Goal: Task Accomplishment & Management: Manage account settings

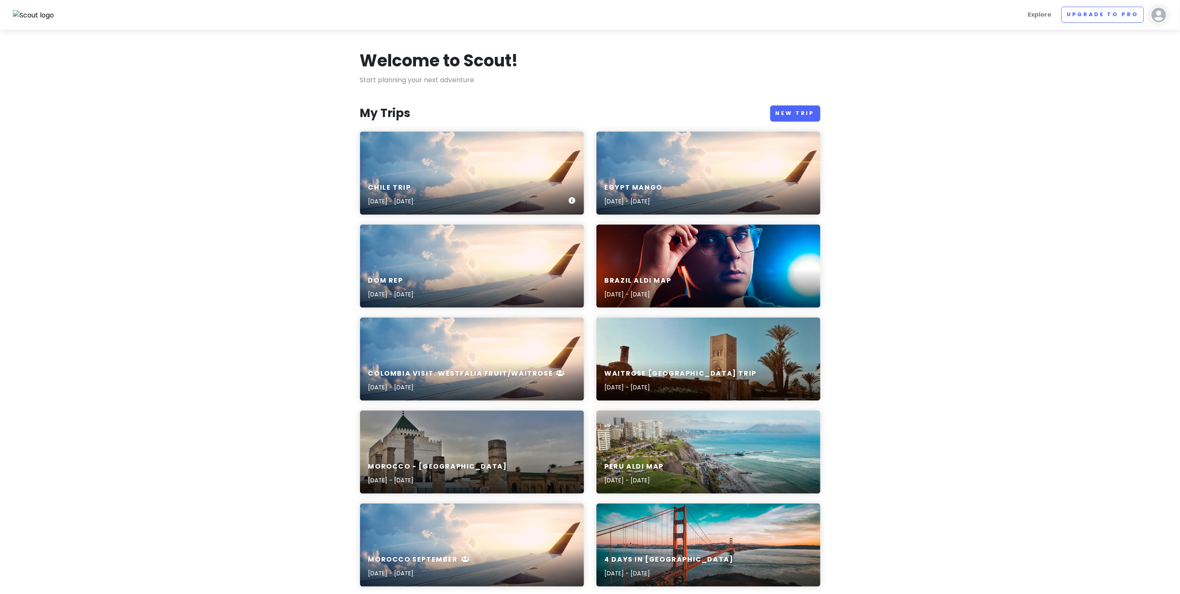
click at [463, 173] on div "Chile Trip [DATE] - [DATE]" at bounding box center [472, 173] width 224 height 83
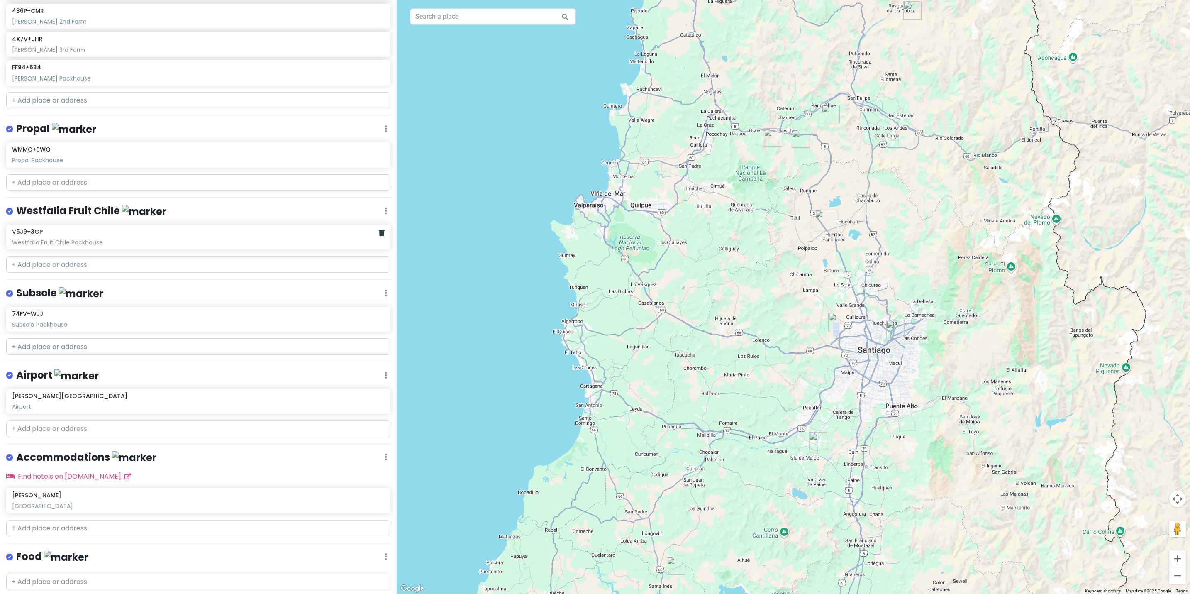
scroll to position [193, 0]
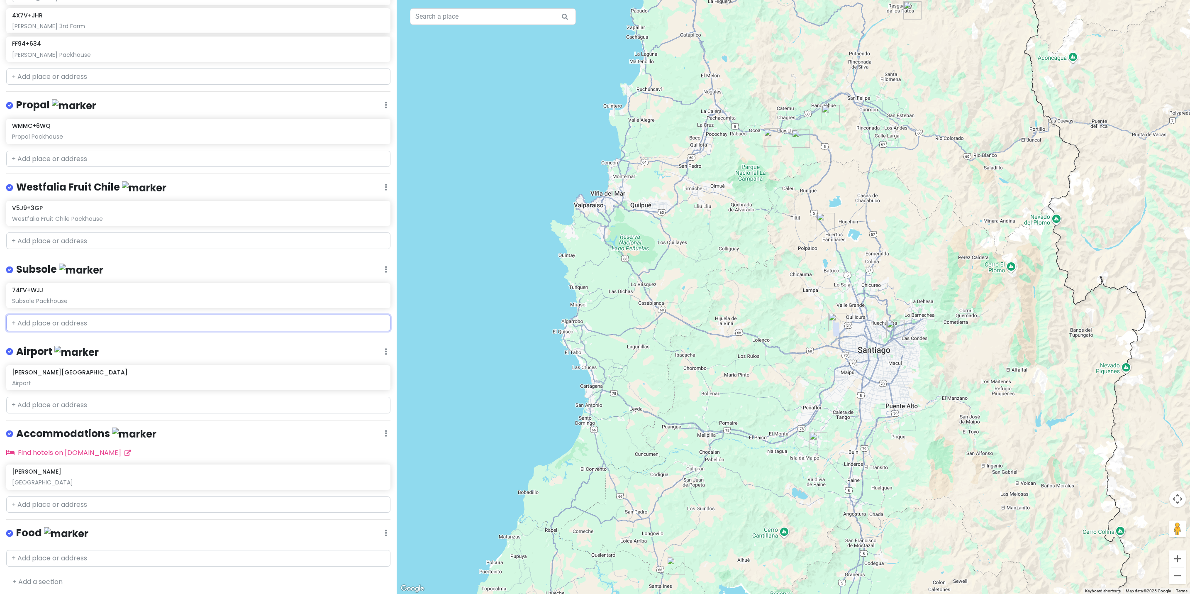
click at [71, 320] on input "text" at bounding box center [198, 322] width 384 height 17
click at [815, 441] on img "74FV+WJJ" at bounding box center [818, 441] width 25 height 25
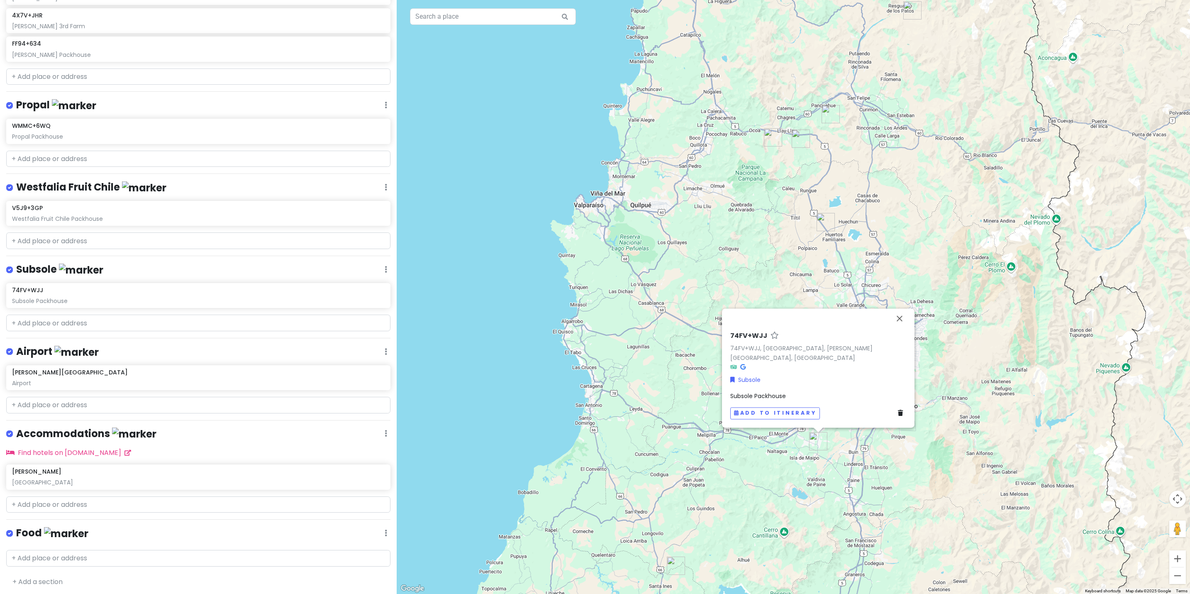
click at [695, 441] on div "74FV+WJJ 74FV+WJJ, [GEOGRAPHIC_DATA], [PERSON_NAME][GEOGRAPHIC_DATA], [GEOGRAPH…" at bounding box center [793, 297] width 793 height 594
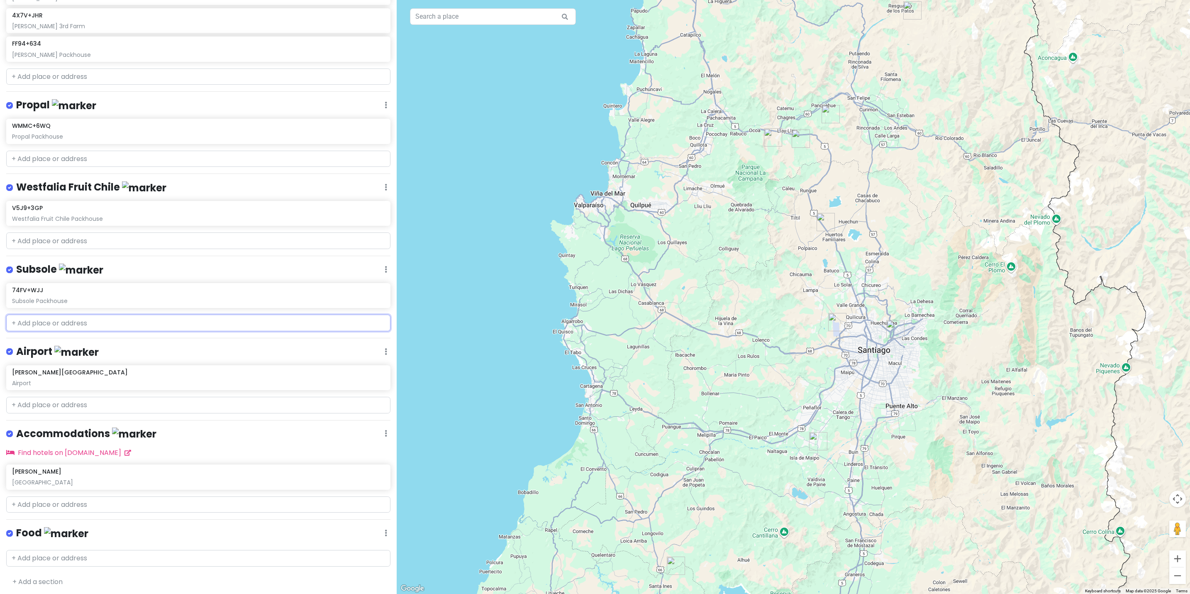
click at [58, 319] on input "text" at bounding box center [198, 322] width 384 height 17
paste input "32°50'7.65"S 71° 7'17.58"O"
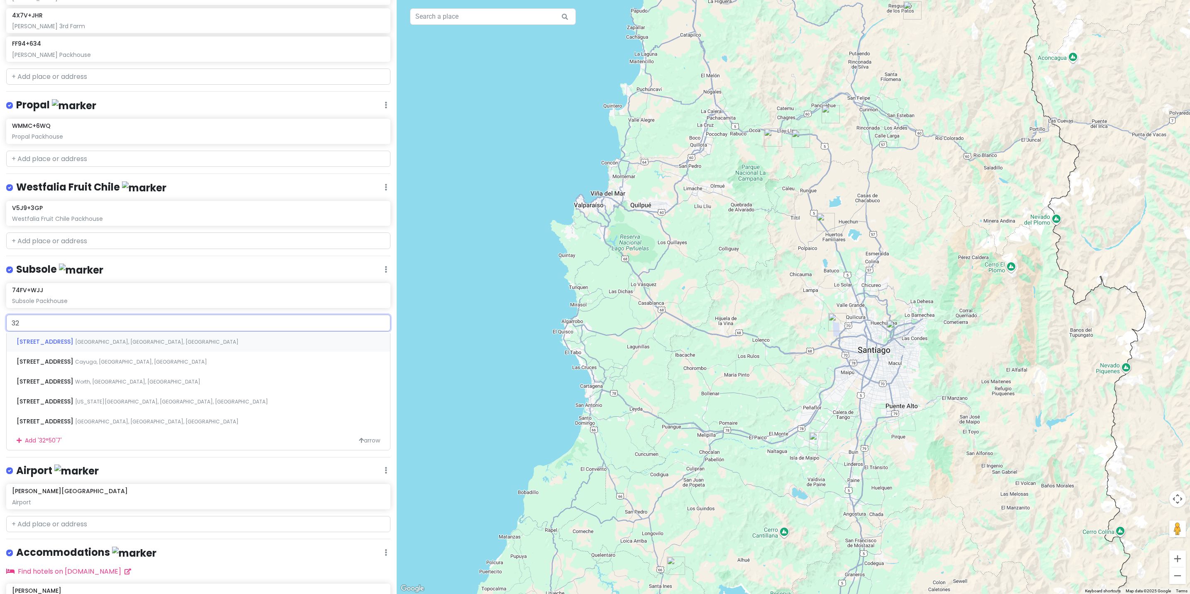
type input "3"
type input "Catemu"
click at [35, 346] on span "Catemu" at bounding box center [30, 341] width 26 height 8
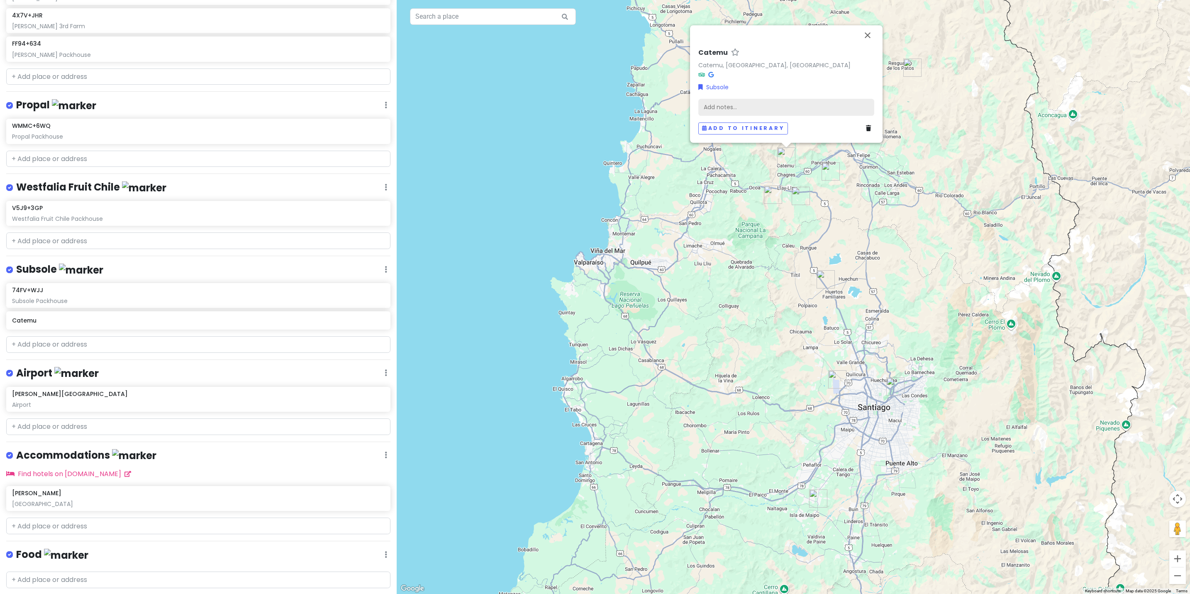
click at [744, 108] on div "Add notes..." at bounding box center [786, 106] width 176 height 17
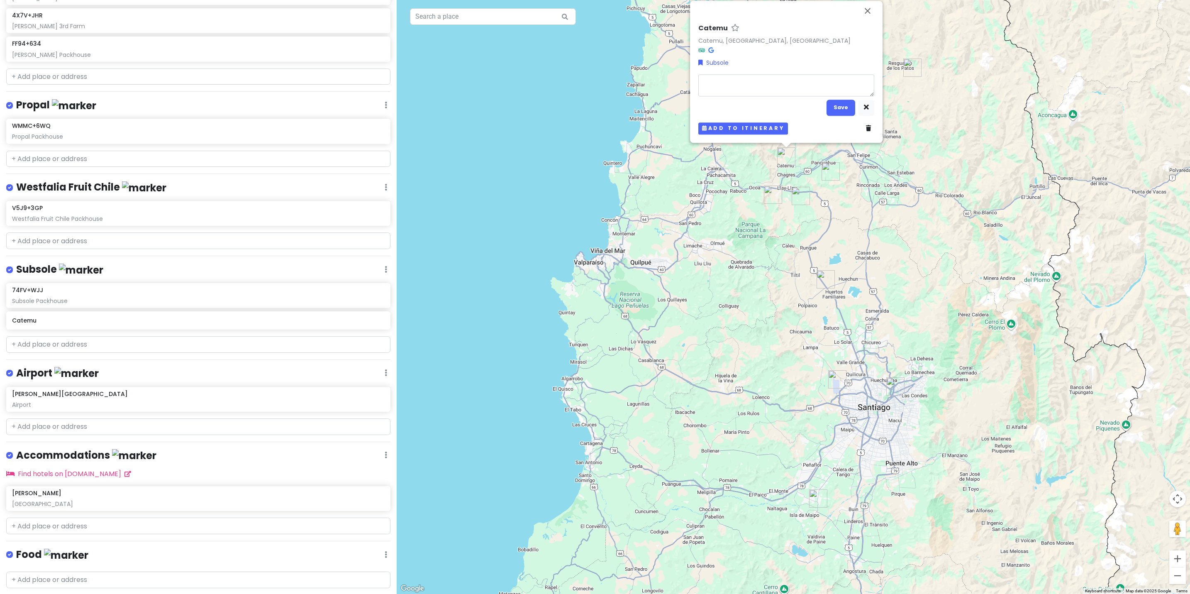
type textarea "x"
type textarea "S"
type textarea "x"
type textarea "Su"
type textarea "x"
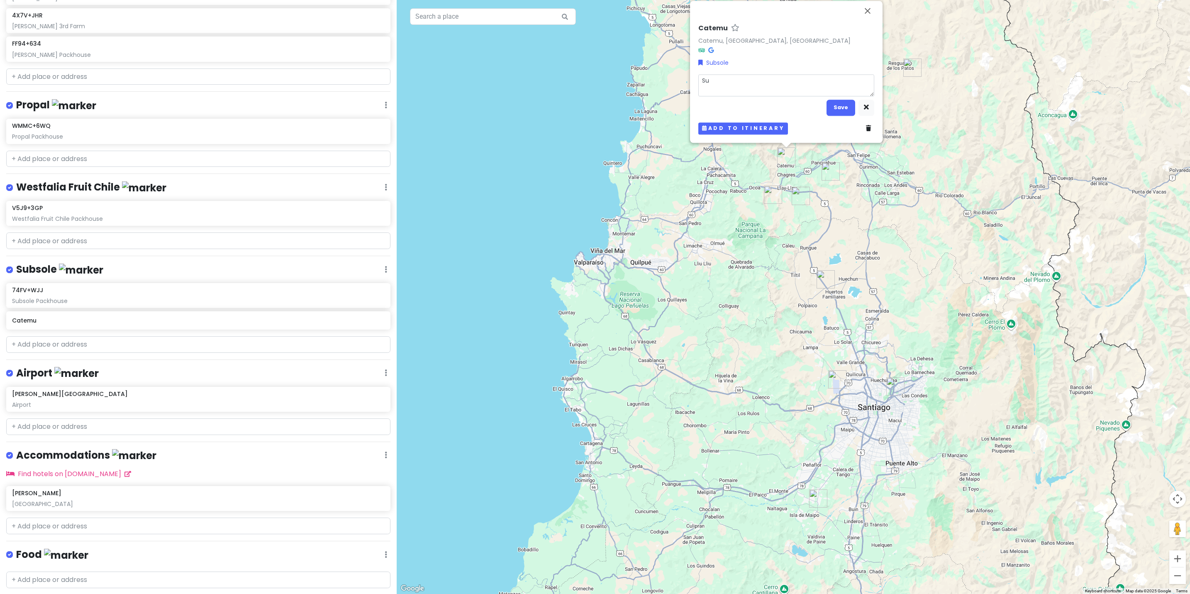
type textarea "Sub"
type textarea "x"
type textarea "Subs"
type textarea "x"
type textarea "Subso"
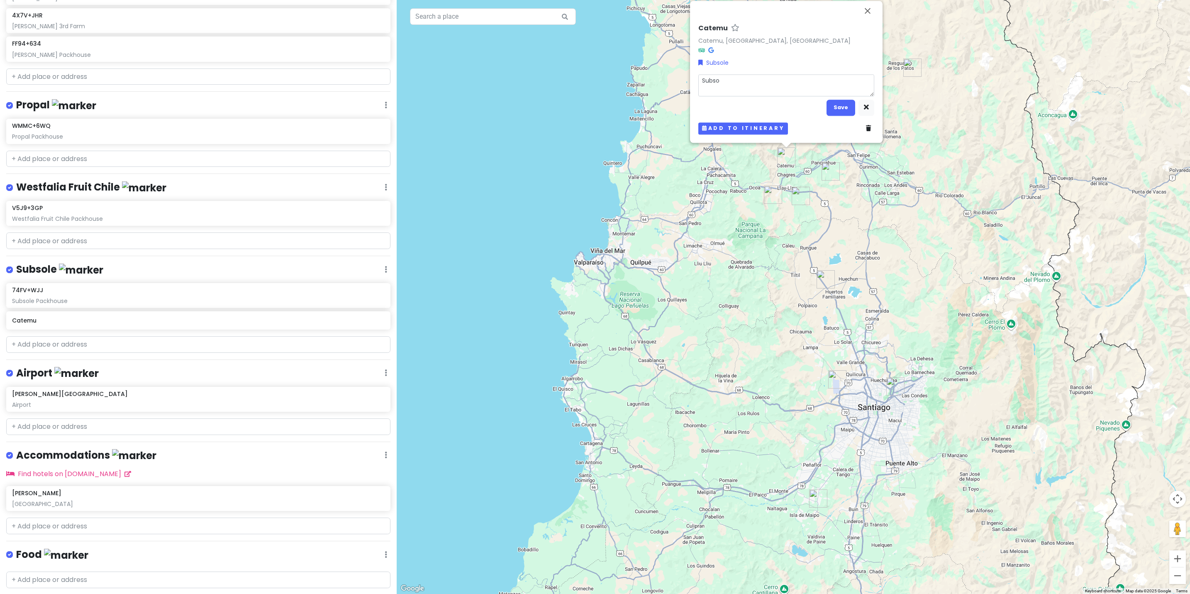
type textarea "x"
type textarea "Subsol"
type textarea "x"
type textarea "Subsole"
type textarea "x"
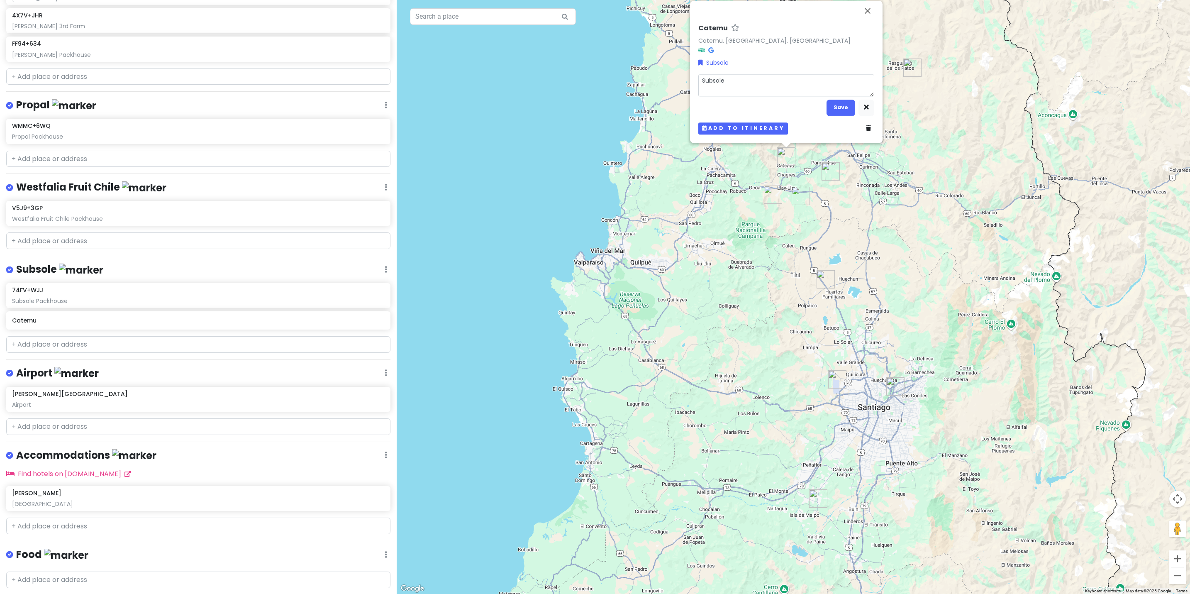
type textarea "Subsole"
type textarea "x"
type textarea "Subsole P"
type textarea "x"
type textarea "Subsole Pa"
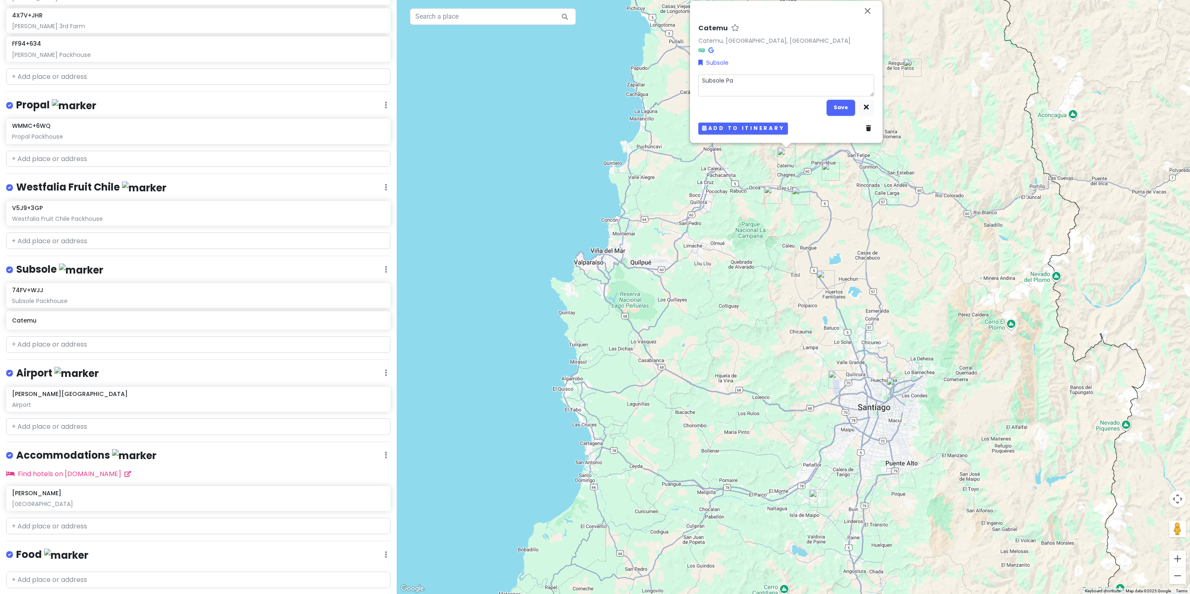
type textarea "x"
type textarea "Subsole Pac"
type textarea "x"
type textarea "Subsole Pack"
type textarea "x"
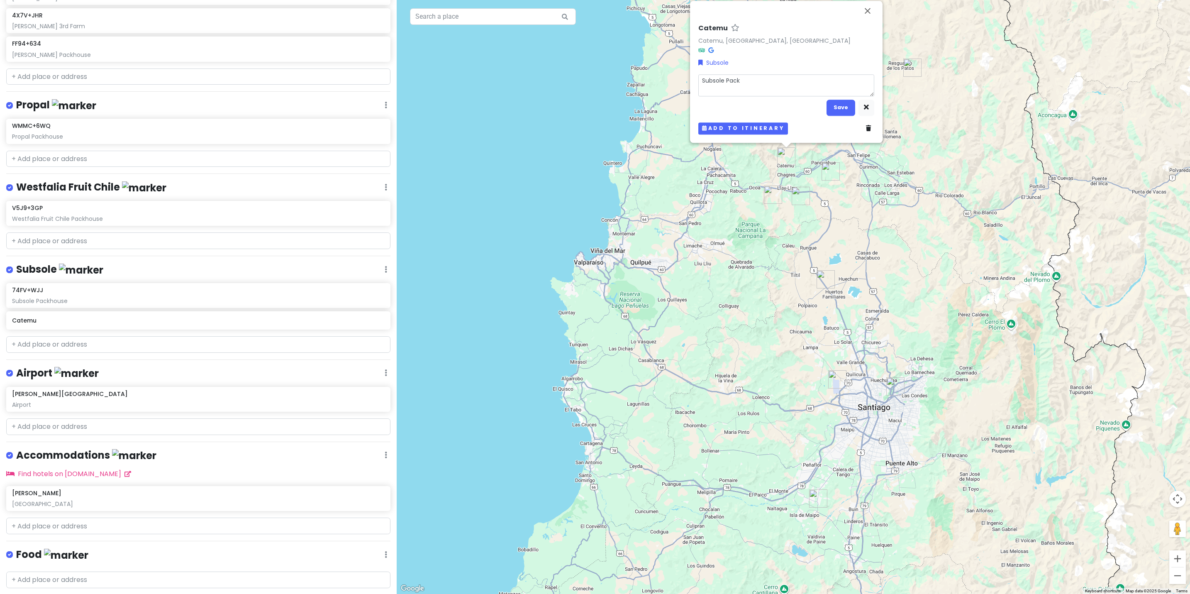
type textarea "Subsole Packi"
type textarea "x"
type textarea "Subsole Packin"
type textarea "x"
type textarea "Subsole Packing"
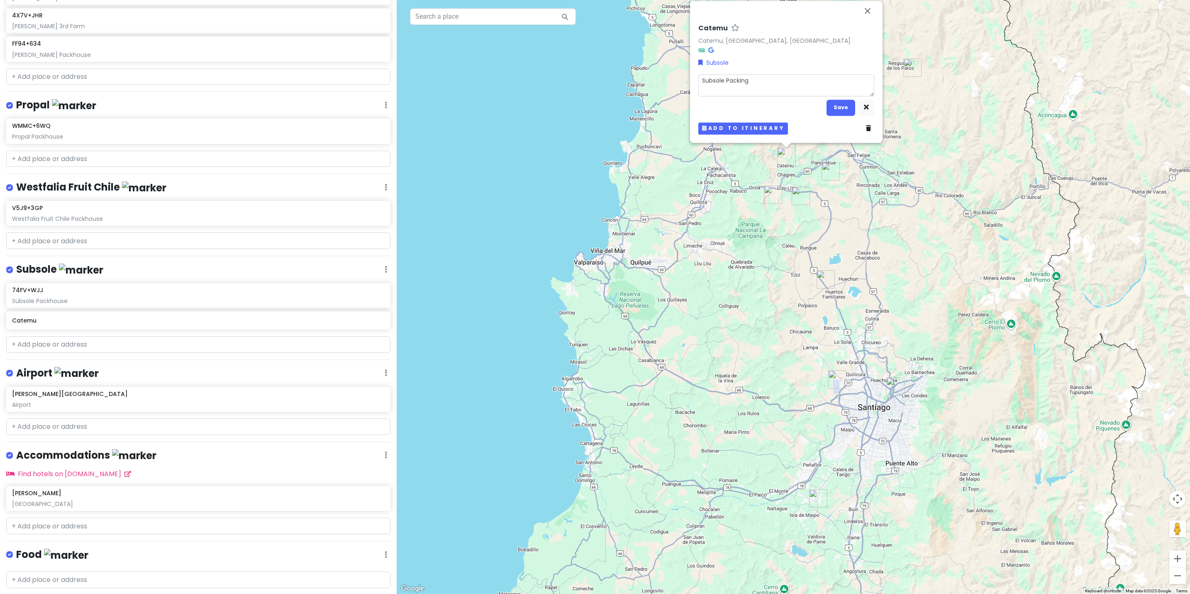
type textarea "x"
type textarea "Subsole Packing"
type textarea "x"
type textarea "Subsole Packing s"
type textarea "x"
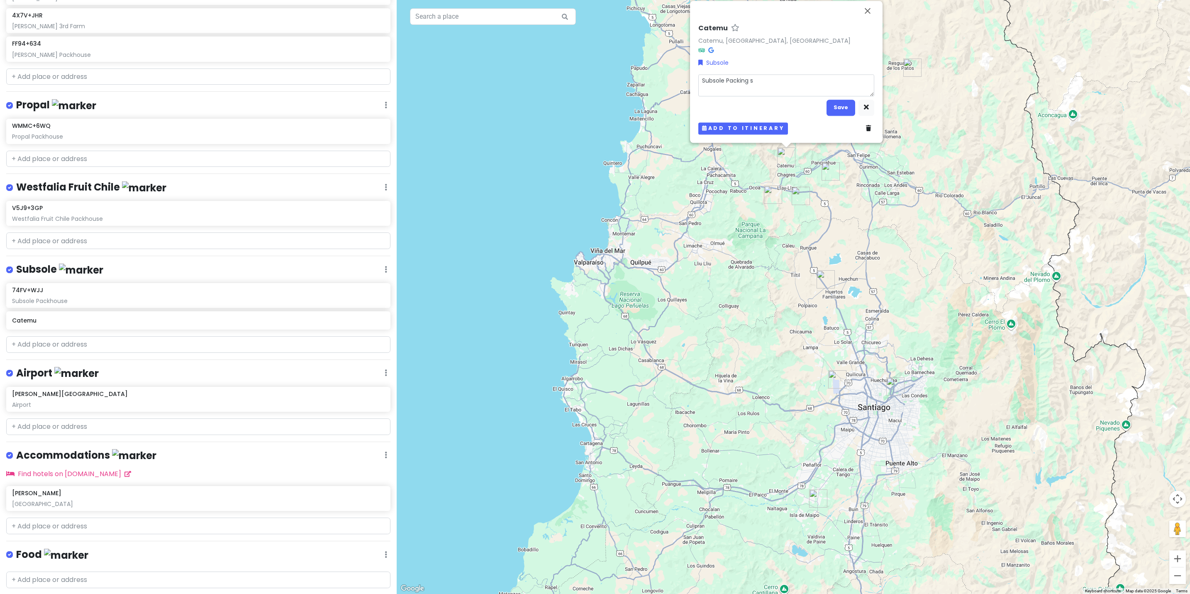
type textarea "Subsole Packing si"
type textarea "x"
type textarea "Subsole Packing sit"
type textarea "x"
type textarea "Subsole Packing site"
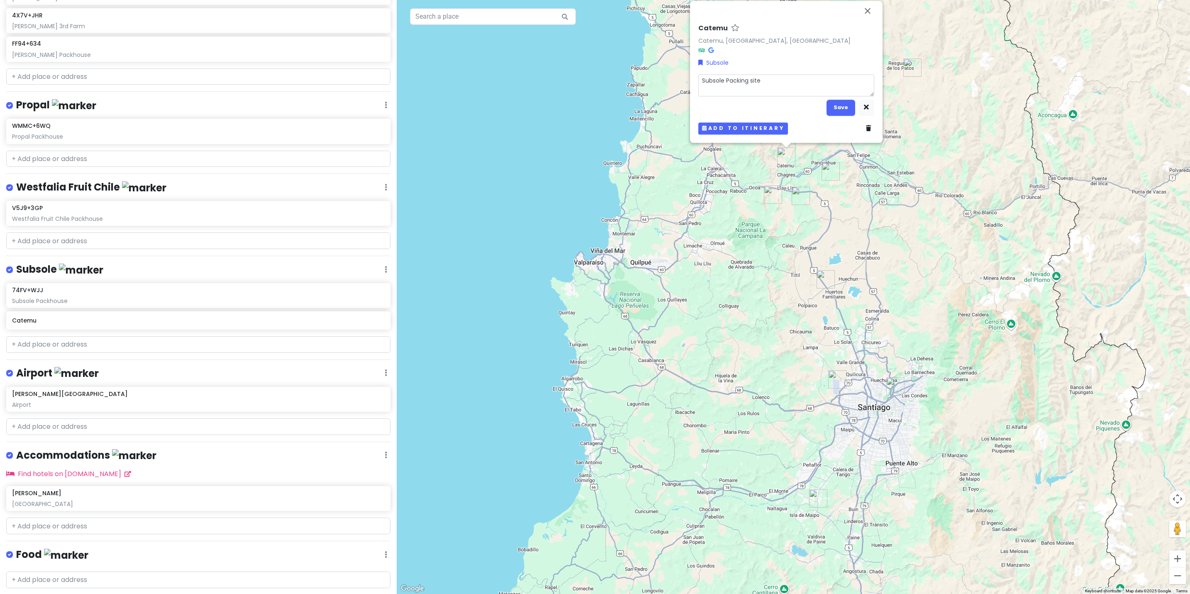
type textarea "x"
type textarea "Subsole Packing site"
click at [838, 106] on button "Save" at bounding box center [840, 108] width 29 height 16
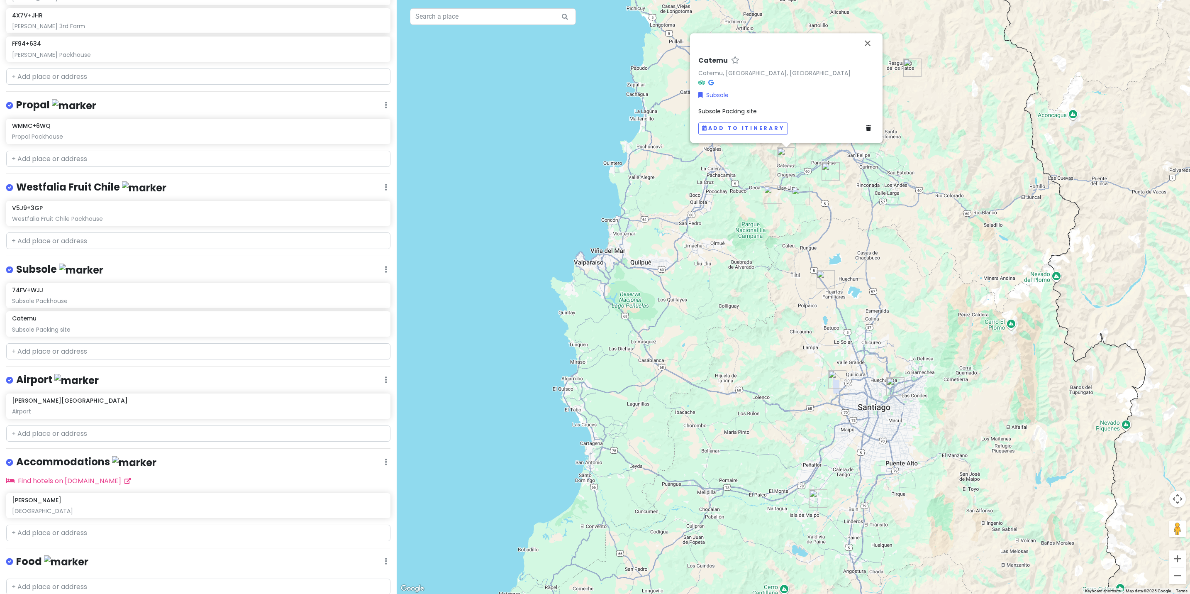
click at [610, 245] on div "Catemu Catemu, [GEOGRAPHIC_DATA], [GEOGRAPHIC_DATA] Subsole Subsole Packing sit…" at bounding box center [793, 297] width 793 height 594
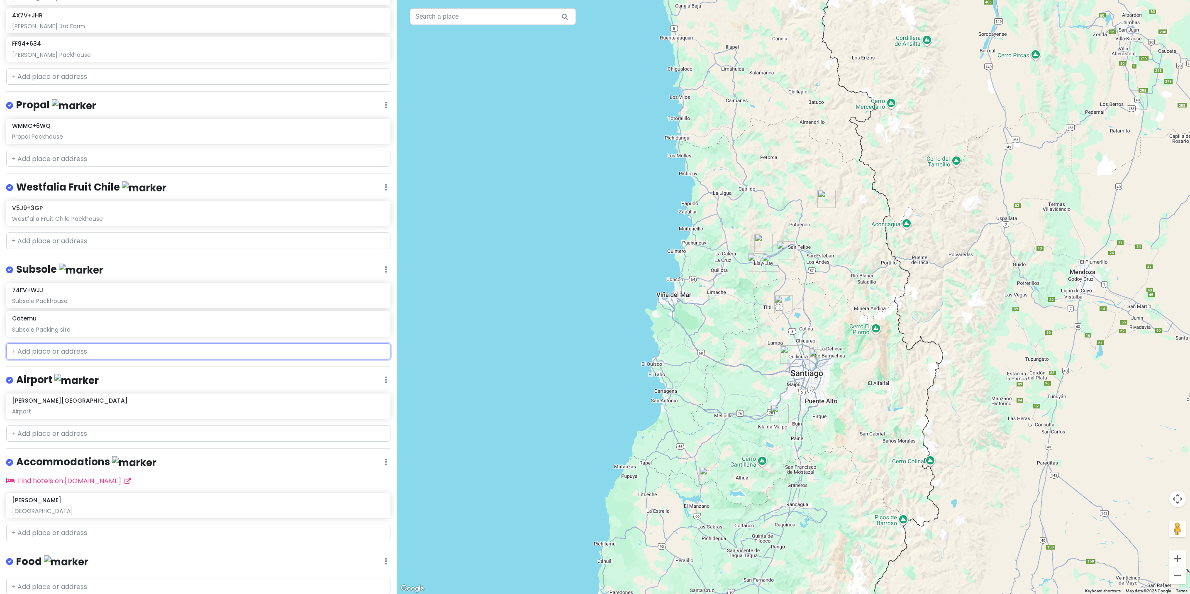
click at [80, 350] on input "text" at bounding box center [198, 351] width 384 height 17
paste input "Hijuelas"
type input "Hijuelas"
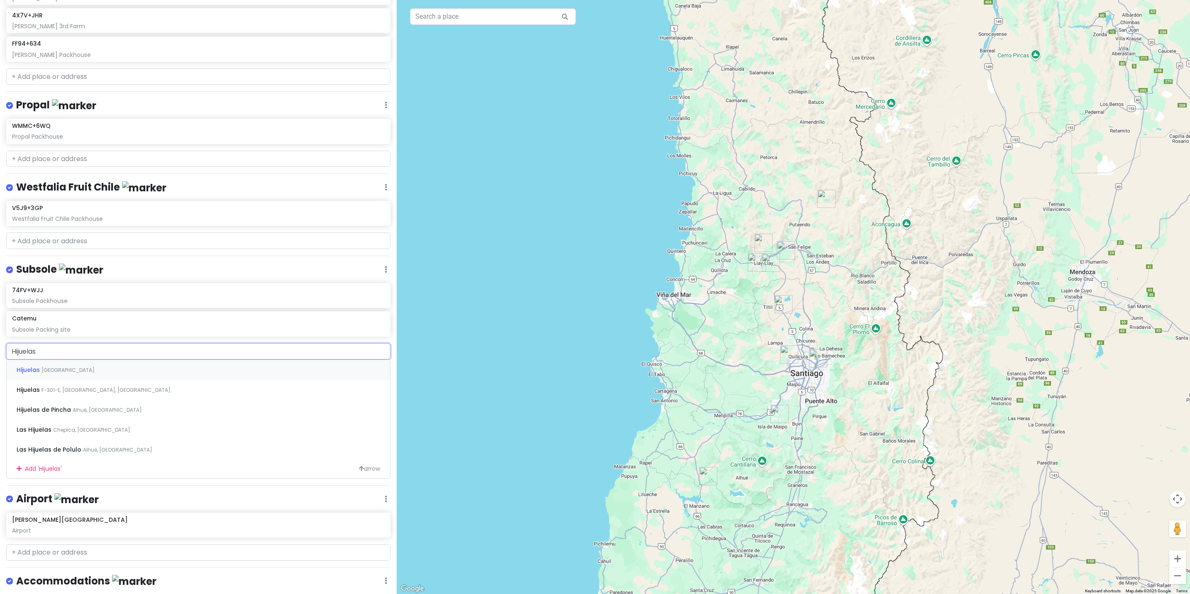
click at [41, 370] on span "[GEOGRAPHIC_DATA]" at bounding box center [67, 369] width 53 height 7
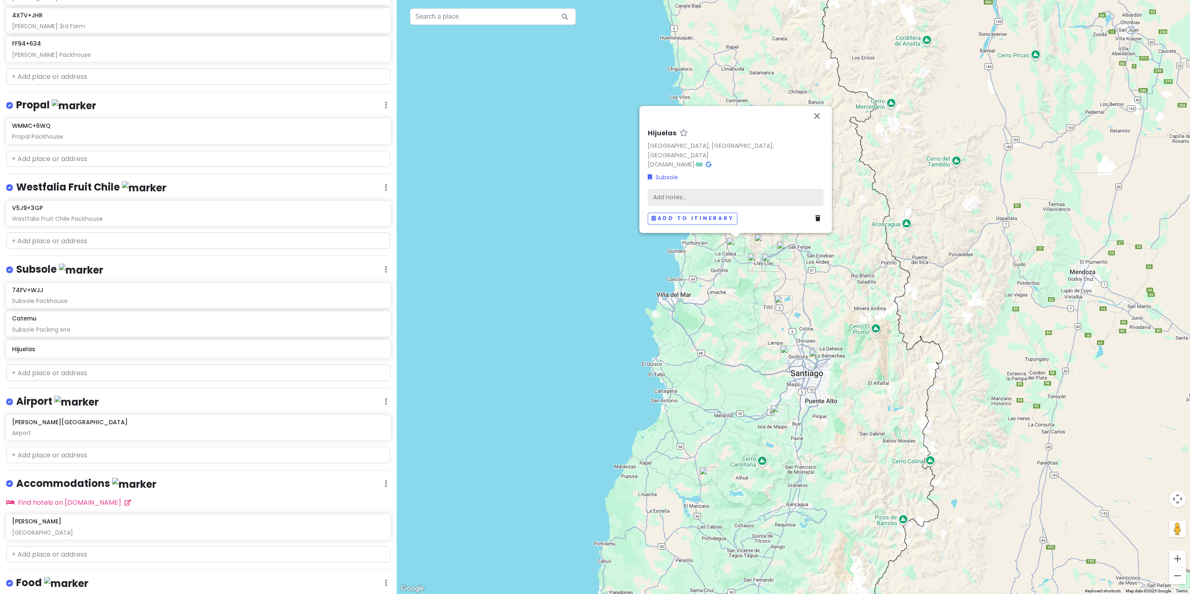
click at [680, 195] on div "Add notes..." at bounding box center [736, 196] width 176 height 17
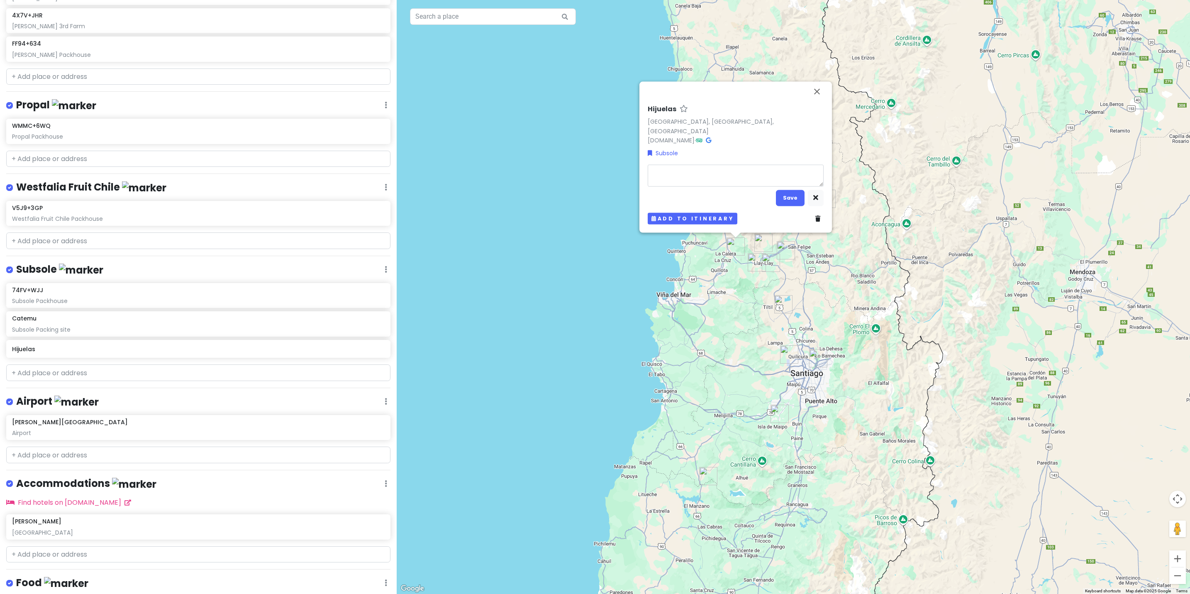
type textarea "x"
type textarea "S"
type textarea "x"
type textarea "Su"
type textarea "x"
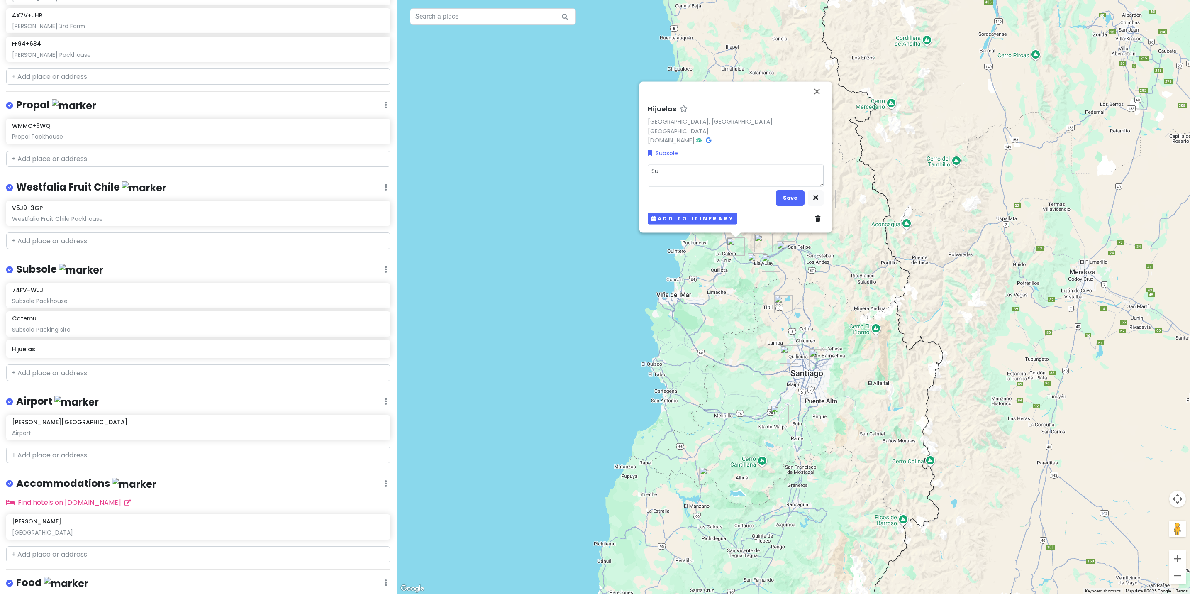
type textarea "Sub"
type textarea "x"
type textarea "Subs"
type textarea "x"
type textarea "Subso"
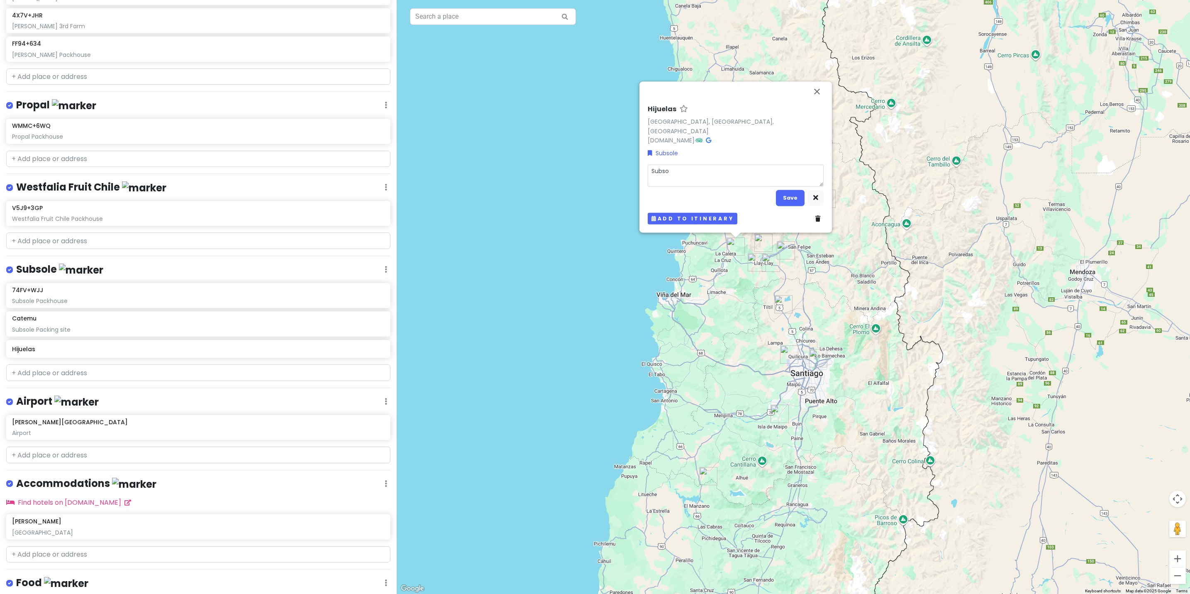
type textarea "x"
type textarea "Subsol"
type textarea "x"
type textarea "Subsole"
type textarea "x"
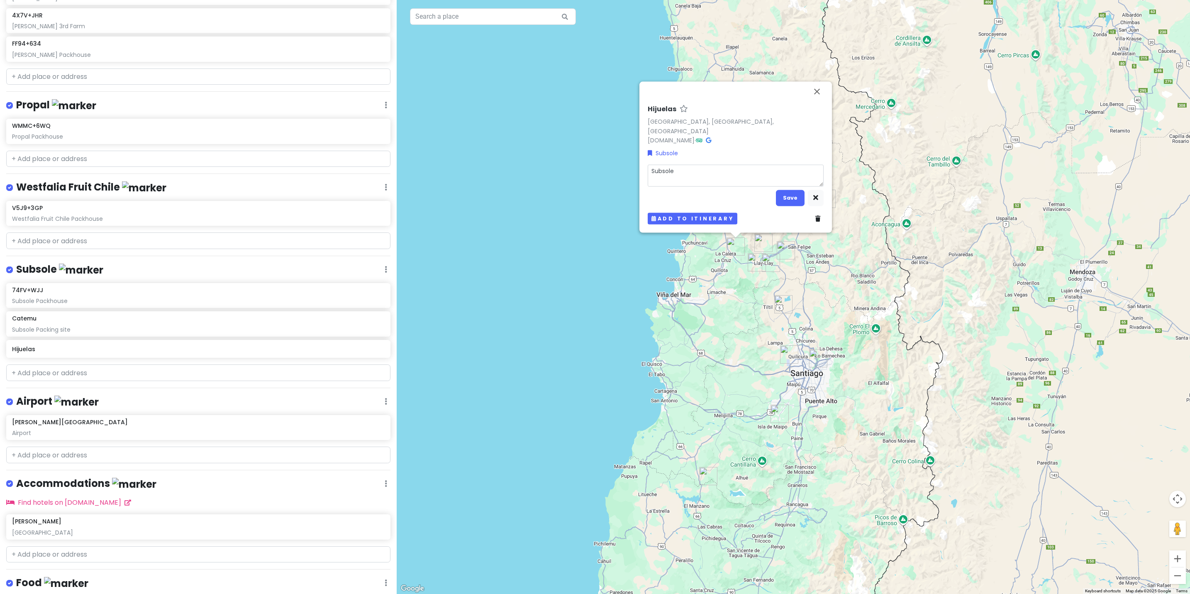
type textarea "Subsole"
type textarea "x"
type textarea "Subsole g"
type textarea "x"
type textarea "Subsole"
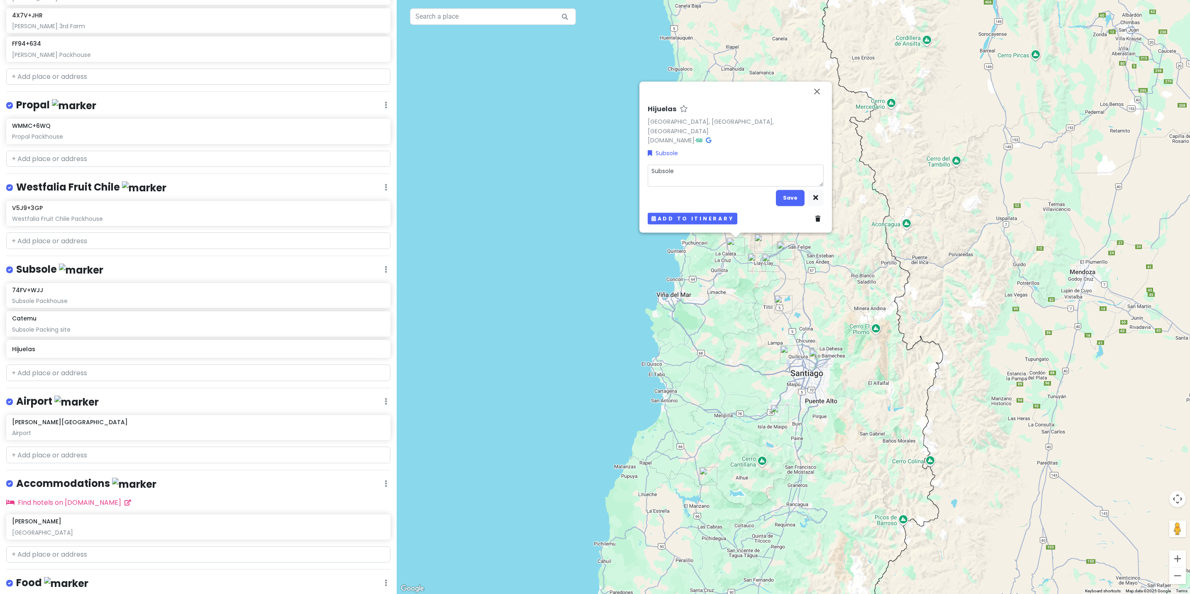
type textarea "x"
type textarea "Subsole G"
type textarea "x"
type textarea "Subsole Gr"
type textarea "x"
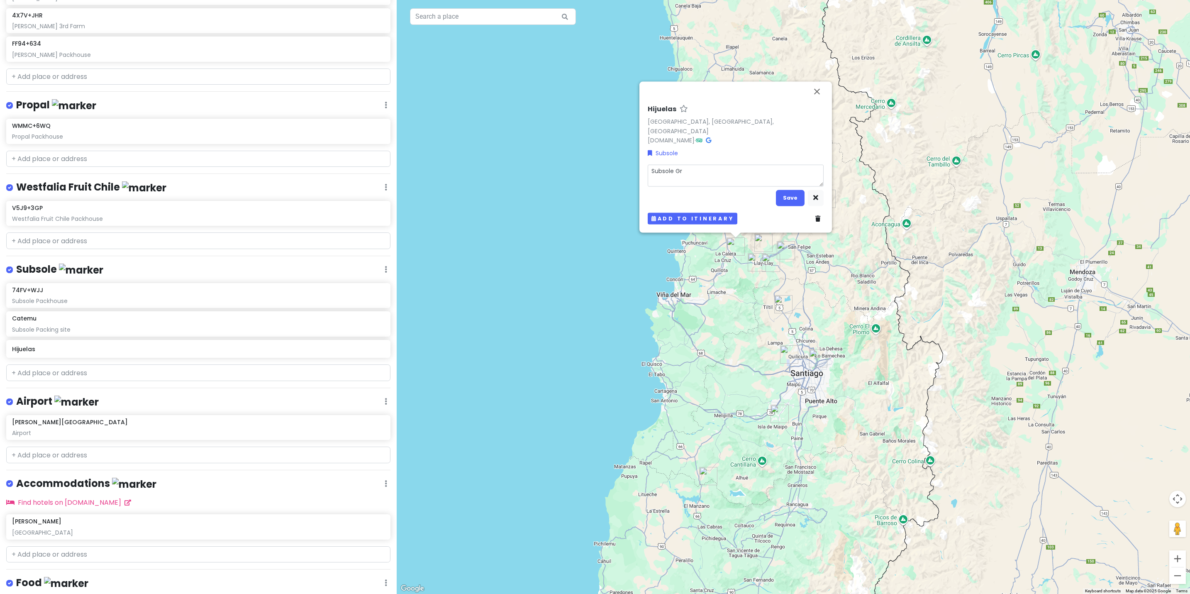
type textarea "Subsole Gro"
type textarea "x"
type textarea "Subsole Grow"
type textarea "x"
type textarea "Subsole [PERSON_NAME]"
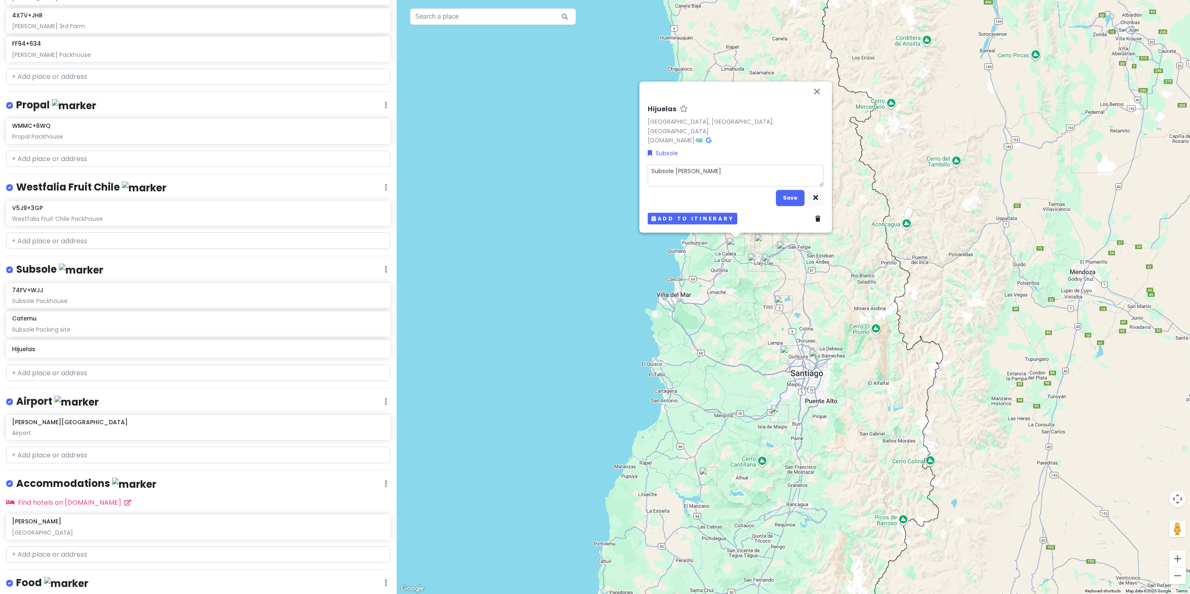
type textarea "x"
type textarea "Subsole Grower"
type textarea "x"
type textarea "Subsole Grower"
type textarea "x"
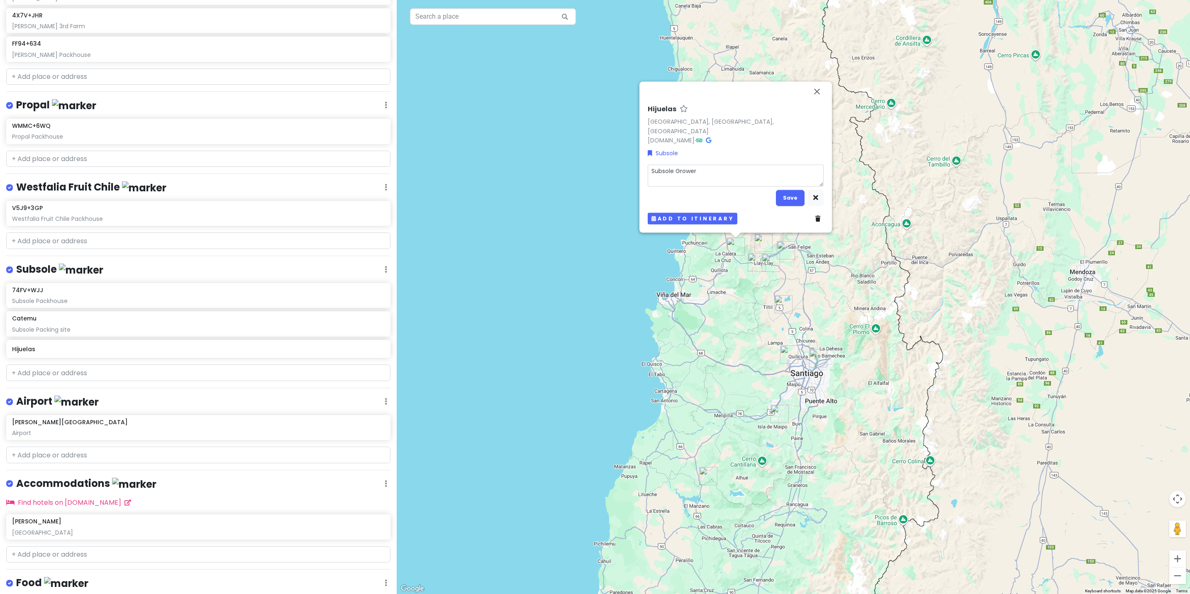
type textarea "Subsole Grower P"
type textarea "x"
type textarea "Subsole Grower Pe"
type textarea "x"
type textarea "Subsole Grower Per"
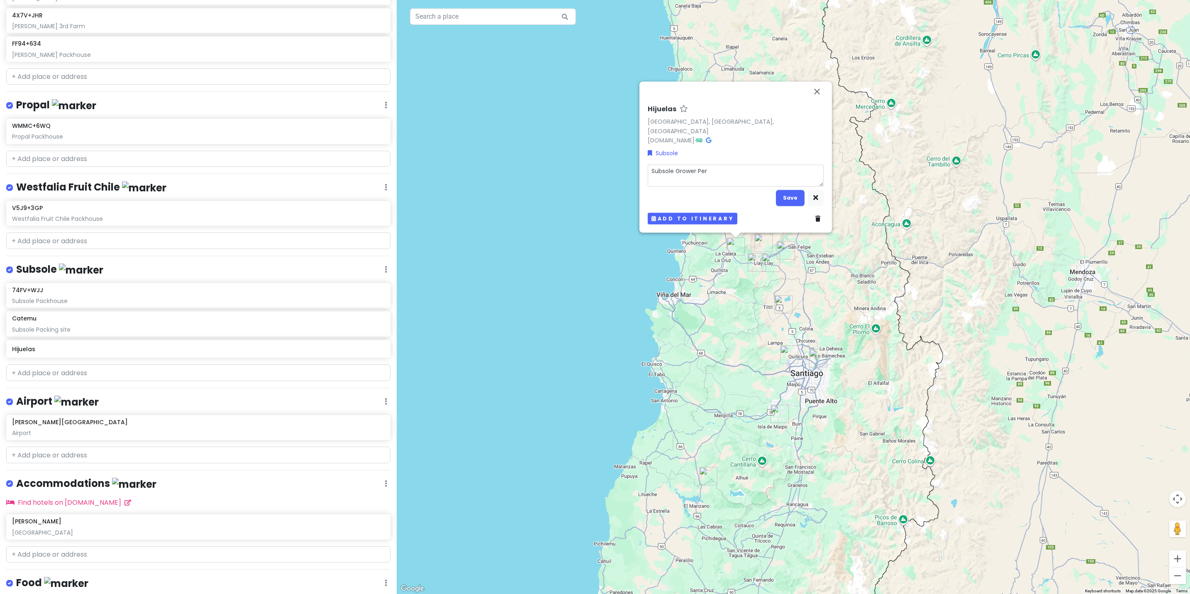
type textarea "x"
type textarea "Subsole Grower Pers"
type textarea "x"
type textarea "Subsole Grower Perse"
type textarea "x"
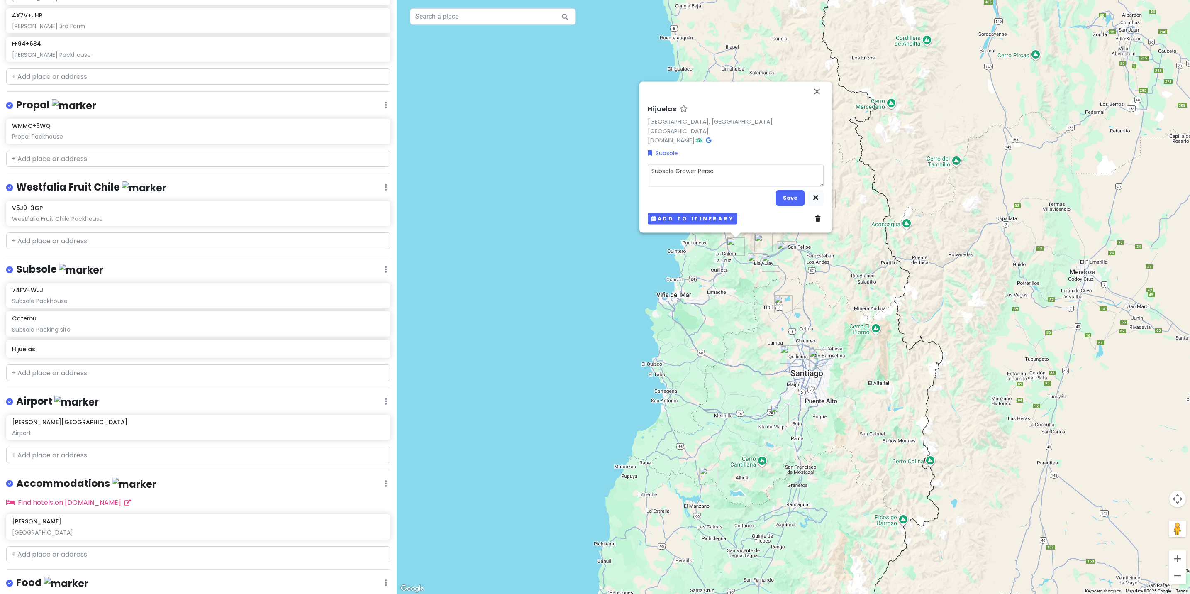
type textarea "Subsole Grower Persea"
type textarea "x"
type textarea "Subsole Grower Persea"
type textarea "x"
type textarea "Subsole Grower Persea O"
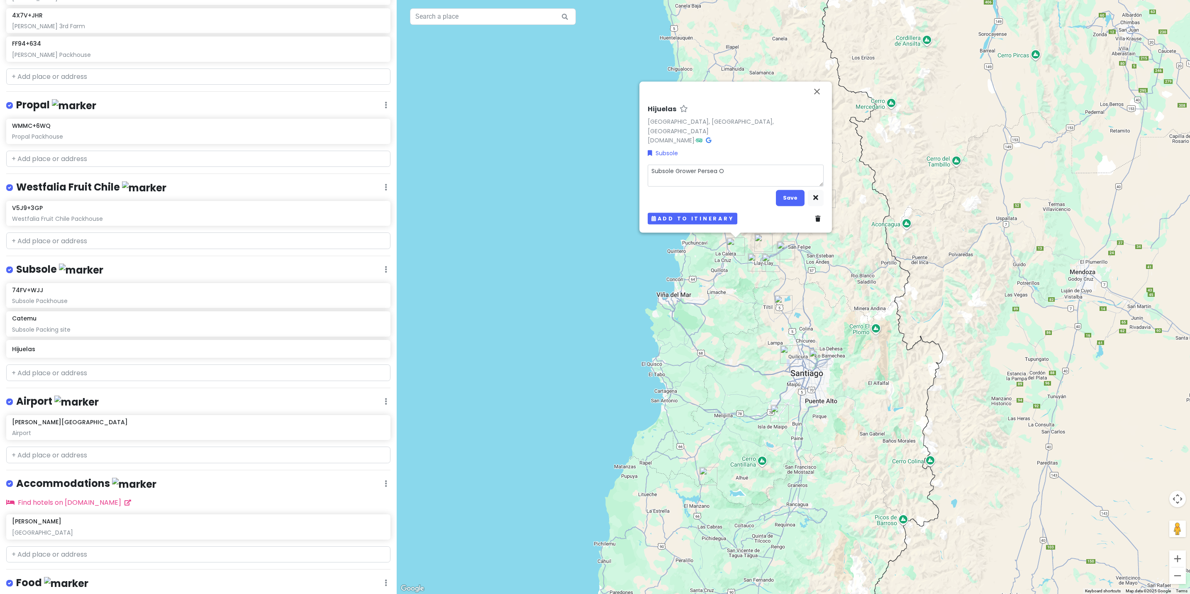
type textarea "x"
type textarea "Subsole Grower Persea Op"
type textarea "x"
type textarea "Subsole Grower Persea Opc"
type textarea "x"
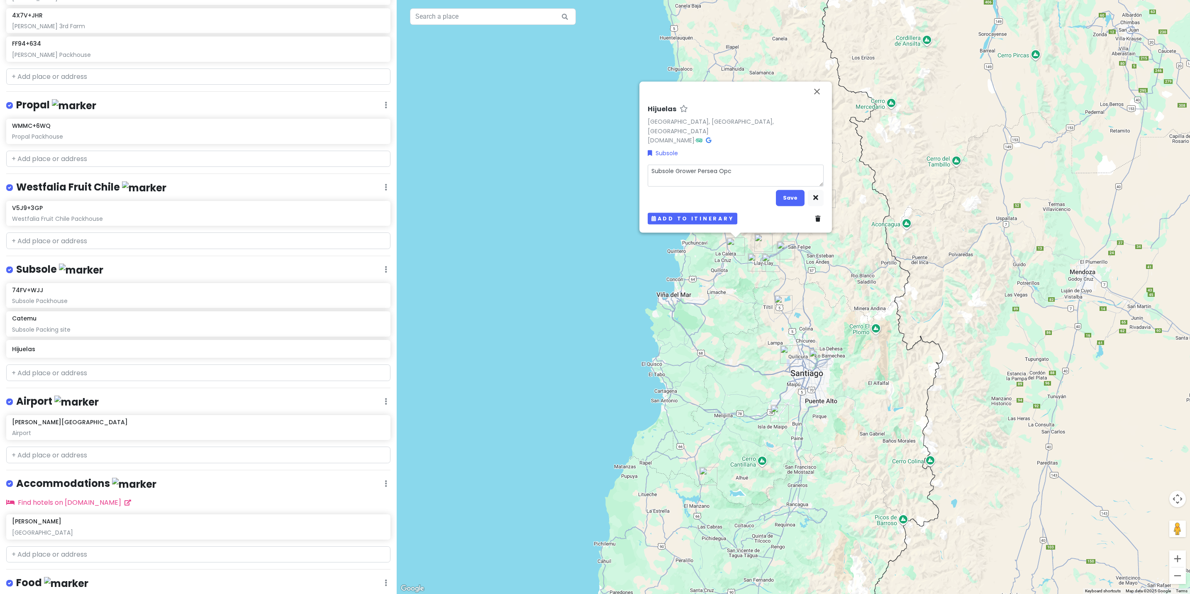
type textarea "Subsole Grower Persea Opco"
type textarea "x"
type textarea "Subsole Grower Persea Opco"
type textarea "x"
type textarea "Subsole Grower Persea Opco S"
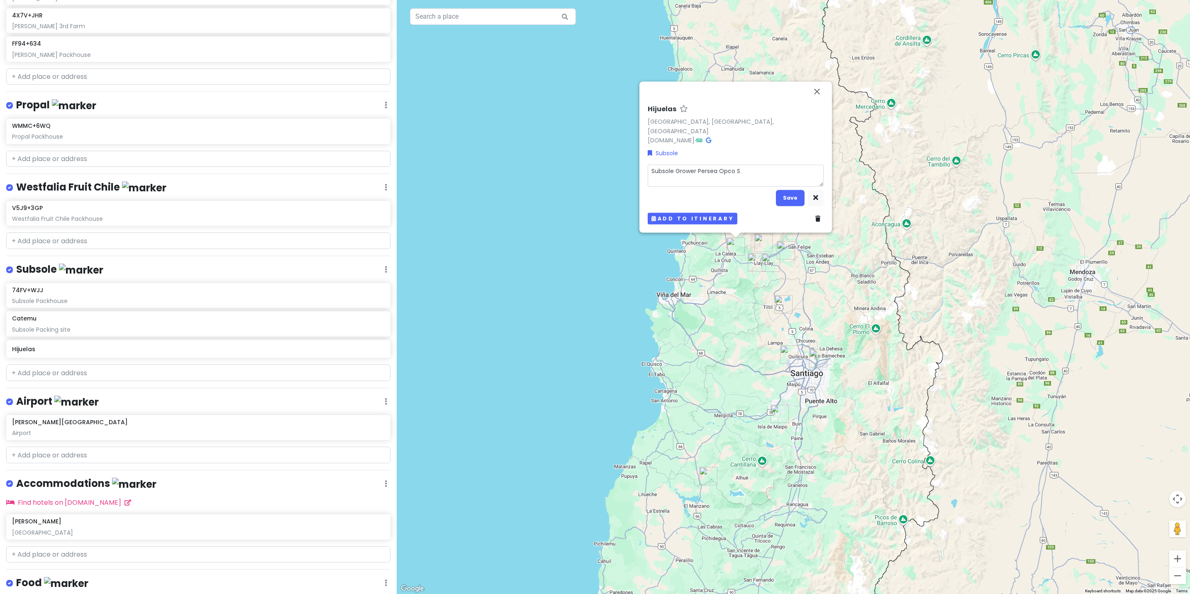
type textarea "x"
type textarea "Subsole Grower Persea Opco Sp"
type textarea "x"
type textarea "Subsole Grower Persea Opco SpA"
click at [787, 197] on button "Save" at bounding box center [790, 198] width 29 height 16
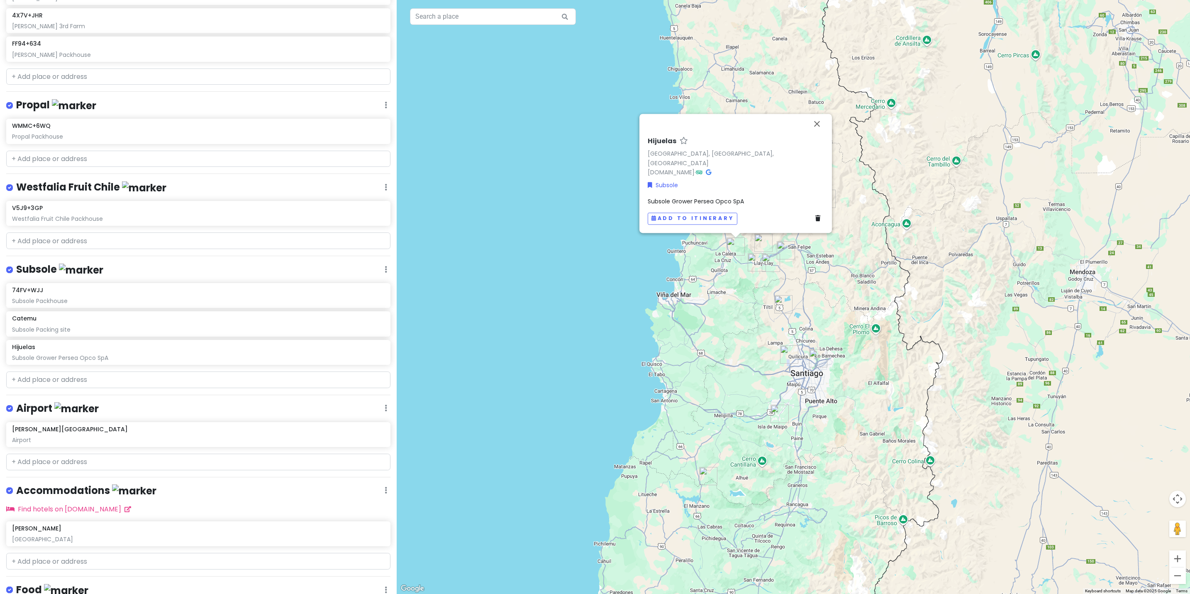
drag, startPoint x: 532, startPoint y: 274, endPoint x: 536, endPoint y: 273, distance: 4.9
click at [535, 273] on div "Hijuelas Hijuelas, [GEOGRAPHIC_DATA], [GEOGRAPHIC_DATA] [DOMAIN_NAME] · Subsole…" at bounding box center [793, 297] width 793 height 594
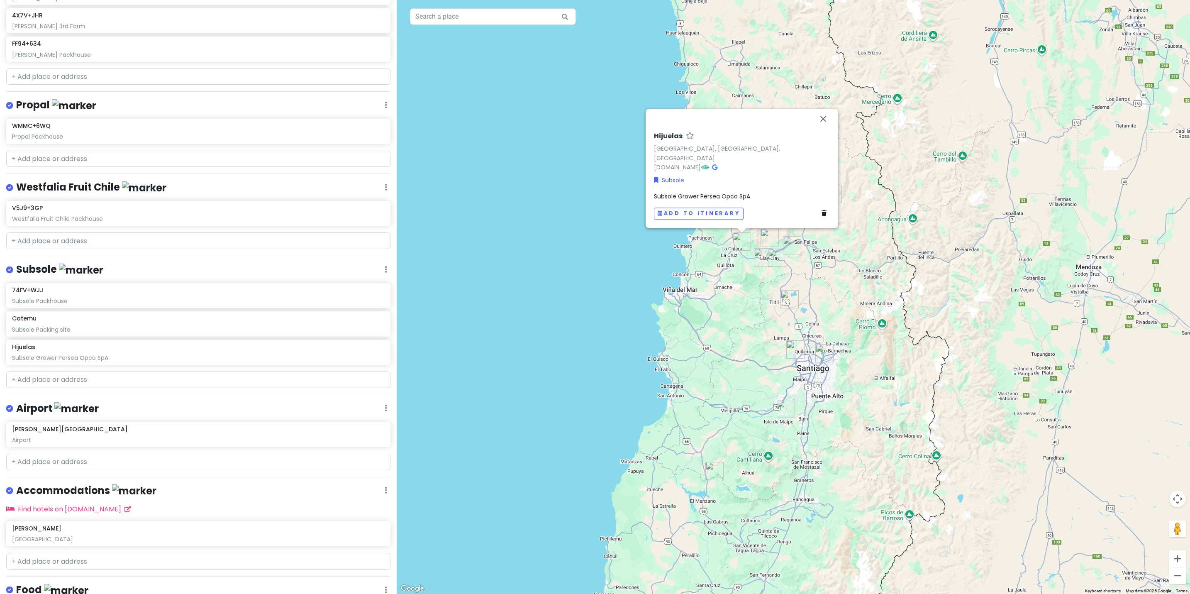
click at [481, 396] on div "Hijuelas Hijuelas, [GEOGRAPHIC_DATA], [GEOGRAPHIC_DATA] [DOMAIN_NAME] · Subsole…" at bounding box center [793, 297] width 793 height 594
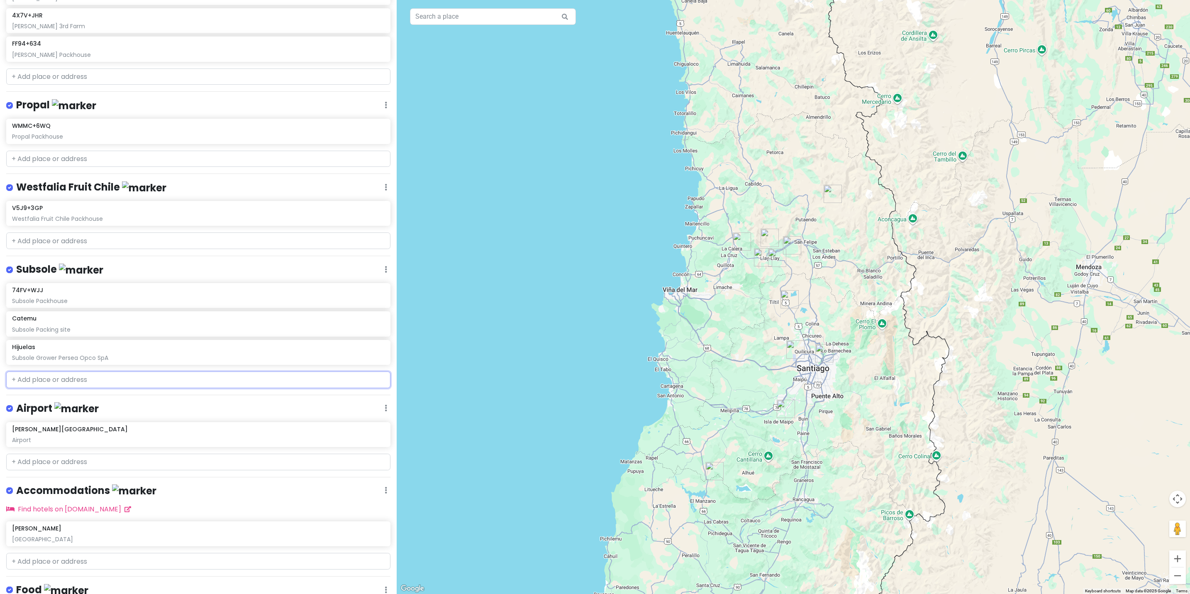
click at [78, 378] on input "text" at bounding box center [198, 379] width 384 height 17
paste input "[GEOGRAPHIC_DATA]"
type input "[GEOGRAPHIC_DATA]"
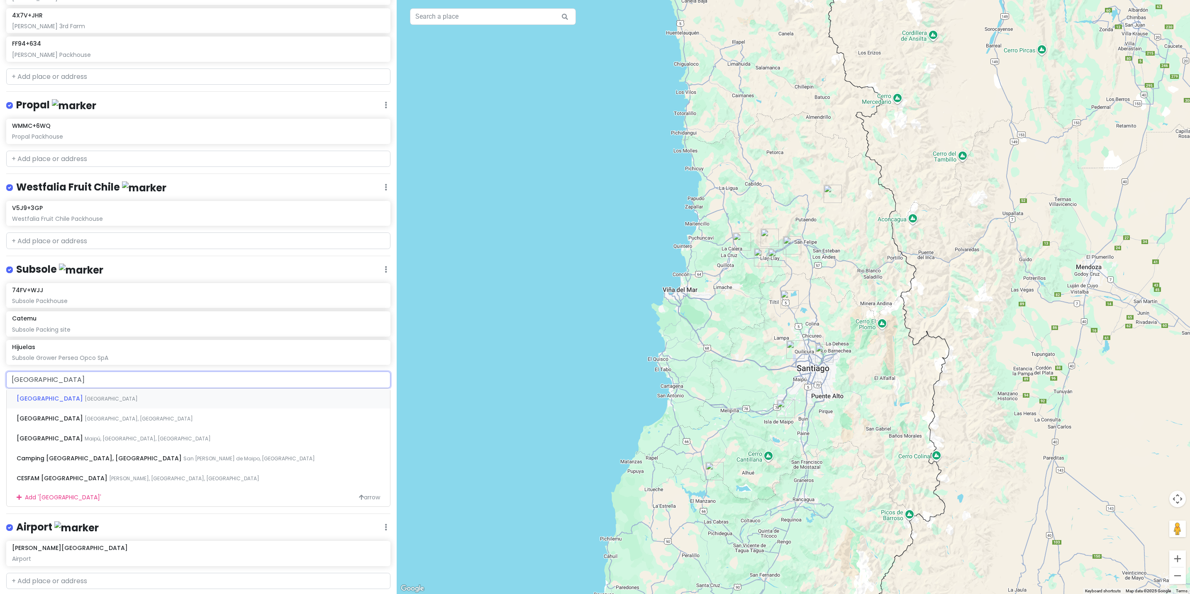
click at [51, 396] on span "[GEOGRAPHIC_DATA]" at bounding box center [51, 398] width 68 height 8
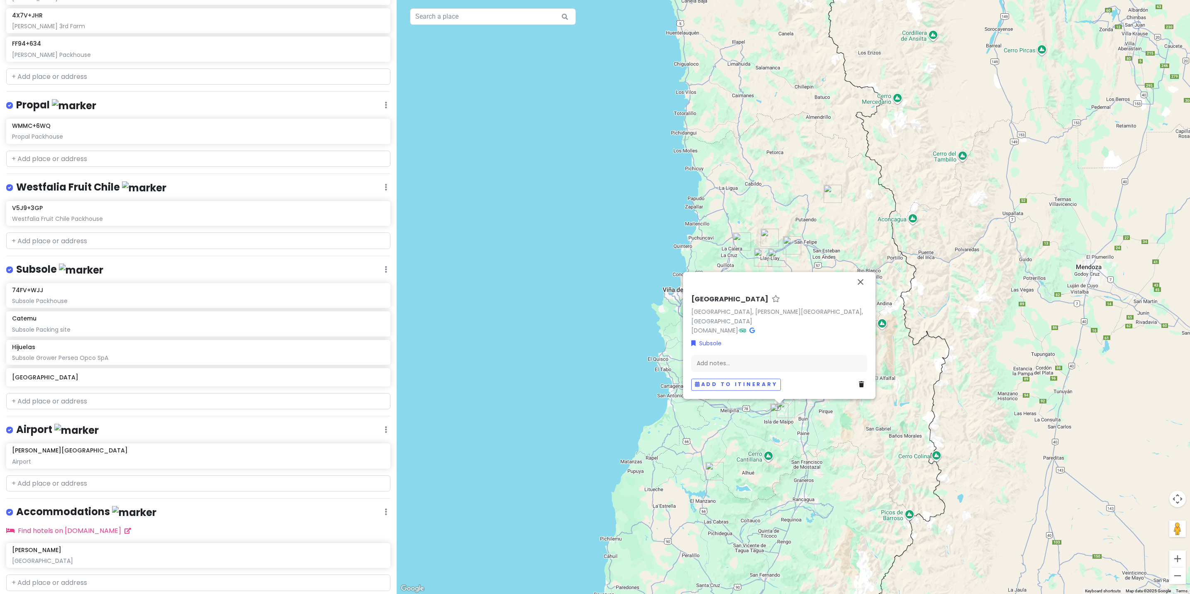
click at [860, 385] on icon at bounding box center [861, 384] width 5 height 6
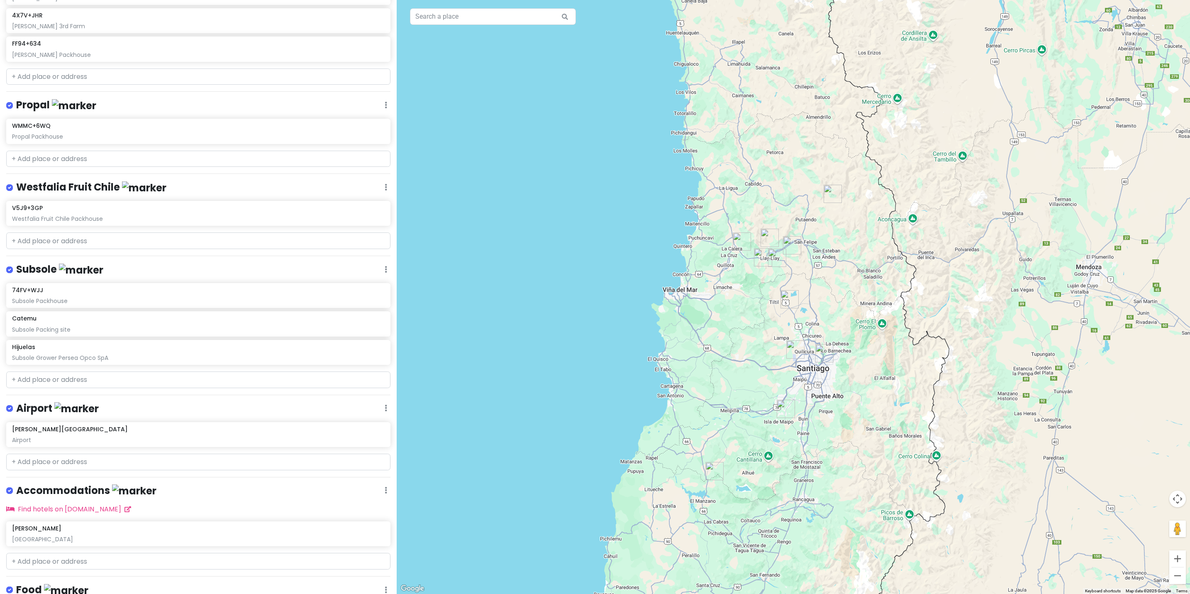
click at [783, 411] on img "74FV+WJJ" at bounding box center [785, 408] width 25 height 25
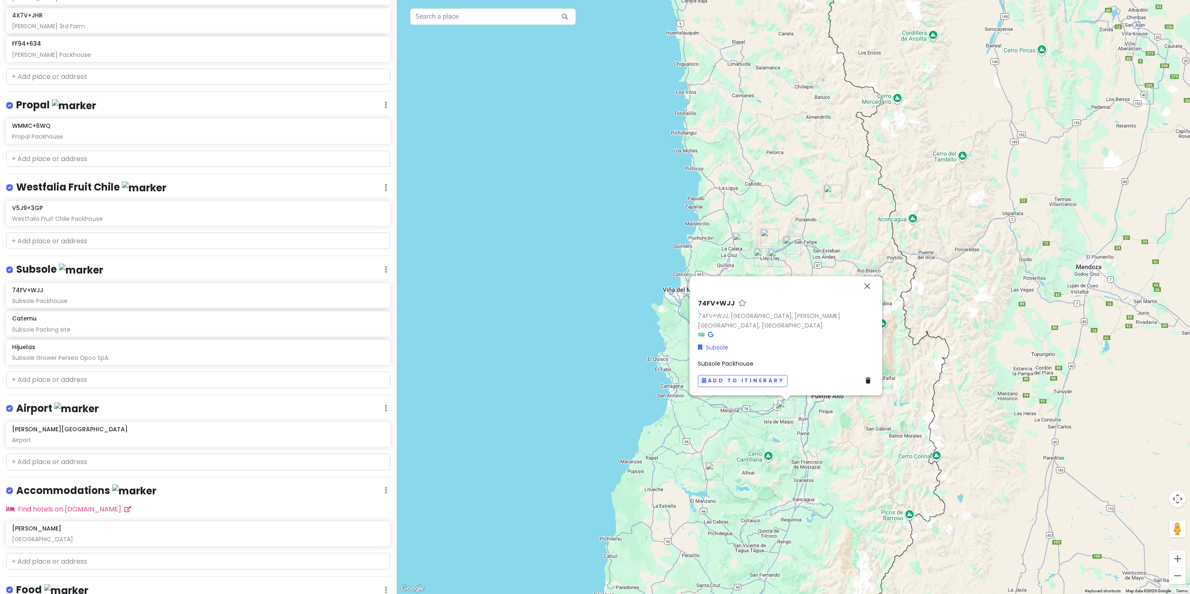
click at [756, 362] on div "Subsole Packhouse" at bounding box center [786, 363] width 176 height 9
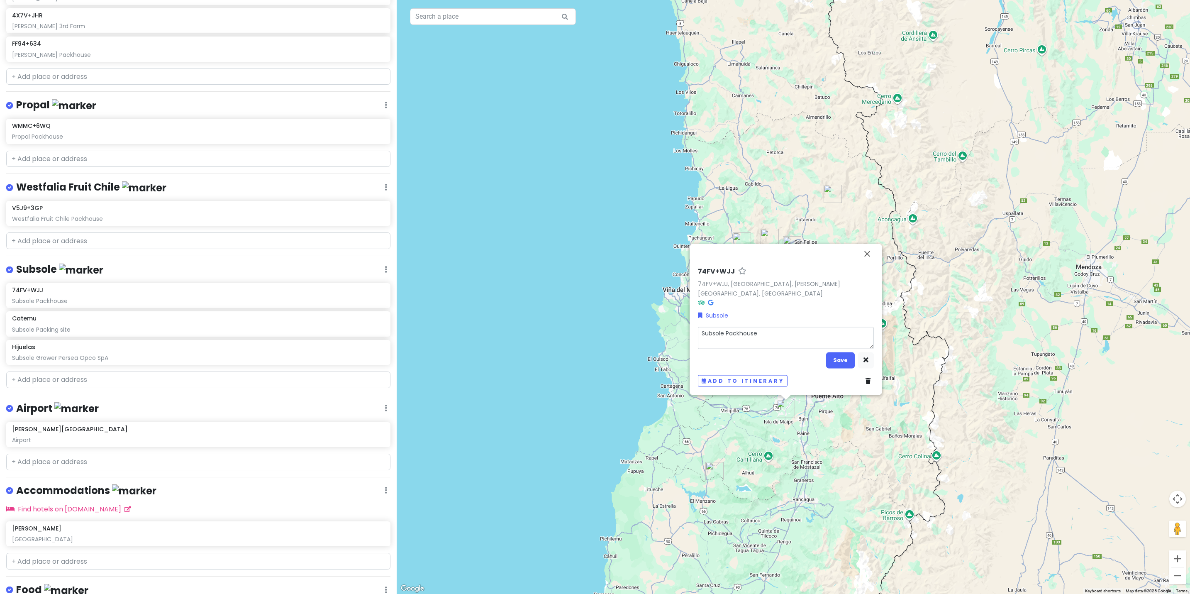
click at [767, 333] on textarea "Subsole Packhouse" at bounding box center [786, 338] width 176 height 22
type textarea "x"
type textarea "Subsole Packhouse"
type textarea "x"
type textarea "Subsole Packhouse O"
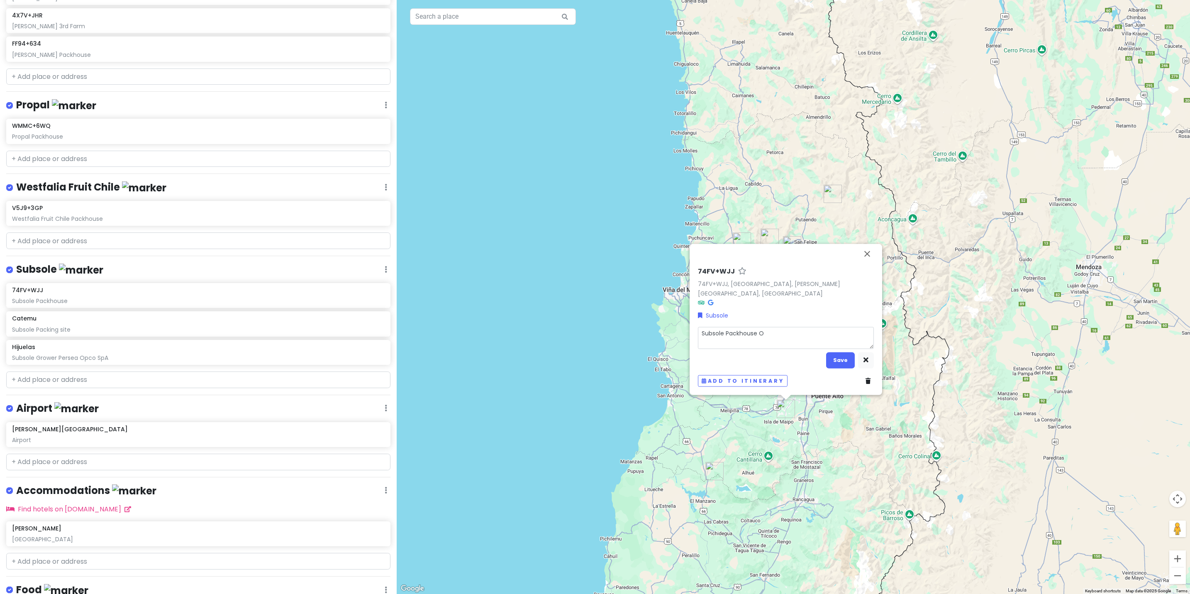
type textarea "x"
type textarea "Subsole Packhouse Op"
type textarea "x"
type textarea "Subsole Packhouse Opt"
type textarea "x"
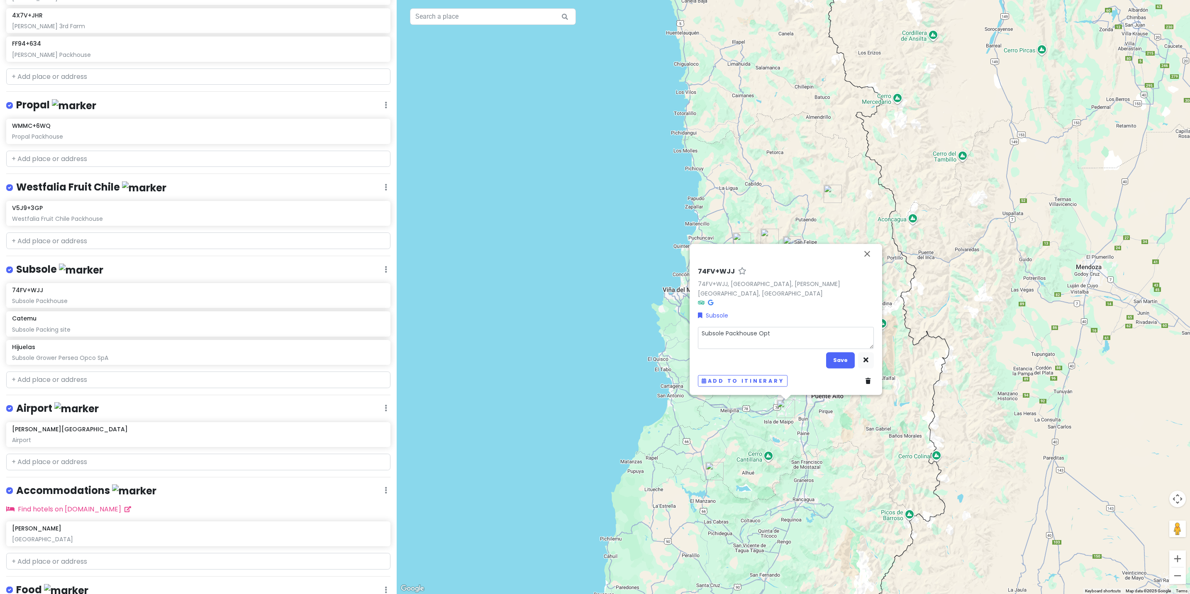
type textarea "Subsole Packhouse Opti"
type textarea "x"
type textarea "Subsole Packhouse Optio"
type textarea "x"
type textarea "Subsole Packhouse Option"
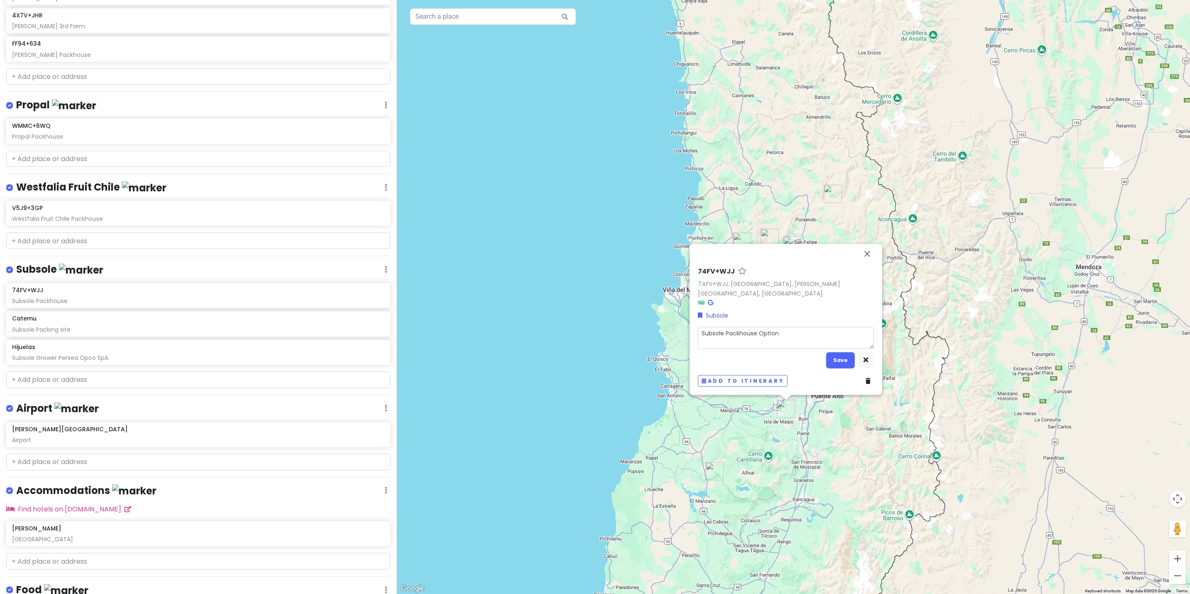
type textarea "x"
type textarea "Subsole Packhouse Option"
type textarea "x"
type textarea "Subsole Packhouse Option 2"
click at [839, 357] on button "Save" at bounding box center [840, 360] width 29 height 16
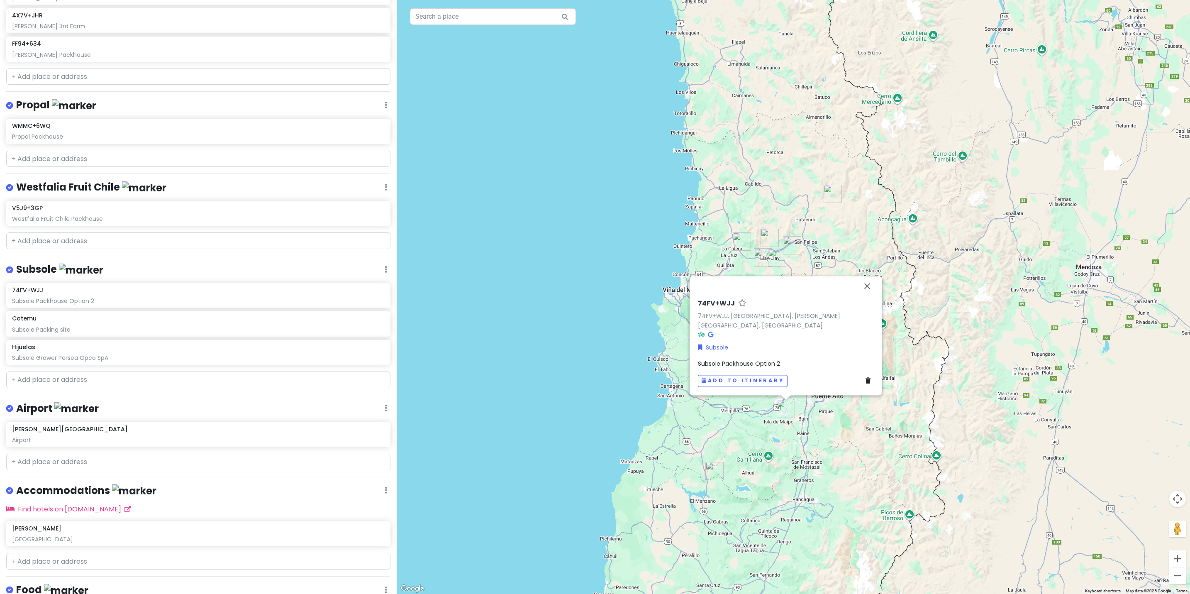
click at [549, 363] on div "74FV+WJJ 74FV+WJJ, [GEOGRAPHIC_DATA], [PERSON_NAME][GEOGRAPHIC_DATA], [GEOGRAPH…" at bounding box center [793, 297] width 793 height 594
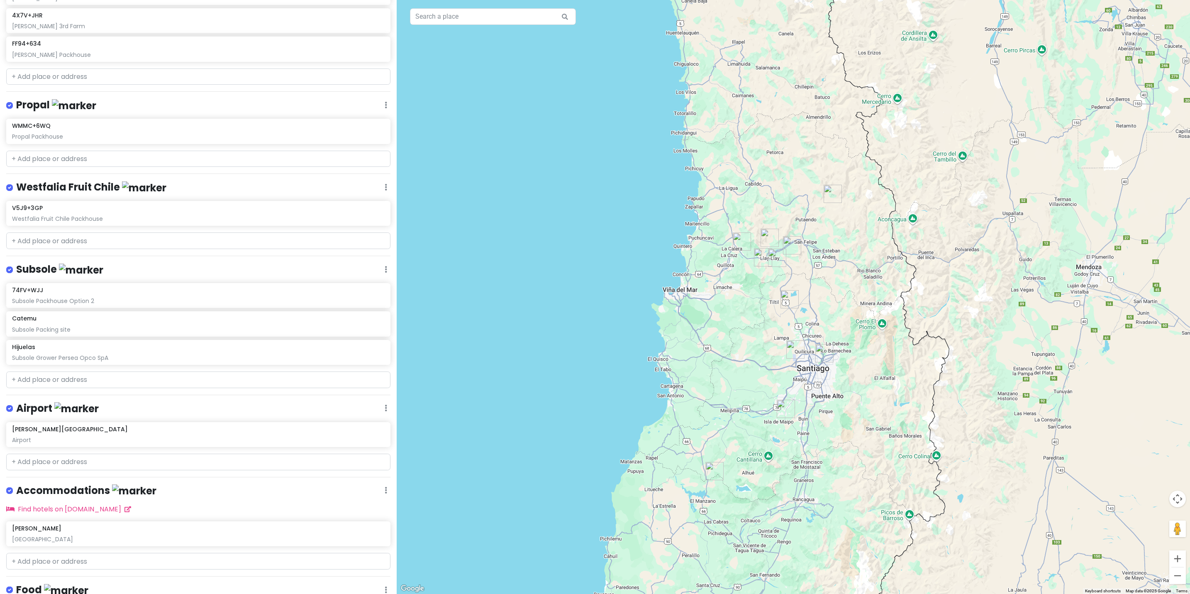
click at [712, 473] on img "WMMC+6WQ" at bounding box center [714, 470] width 25 height 25
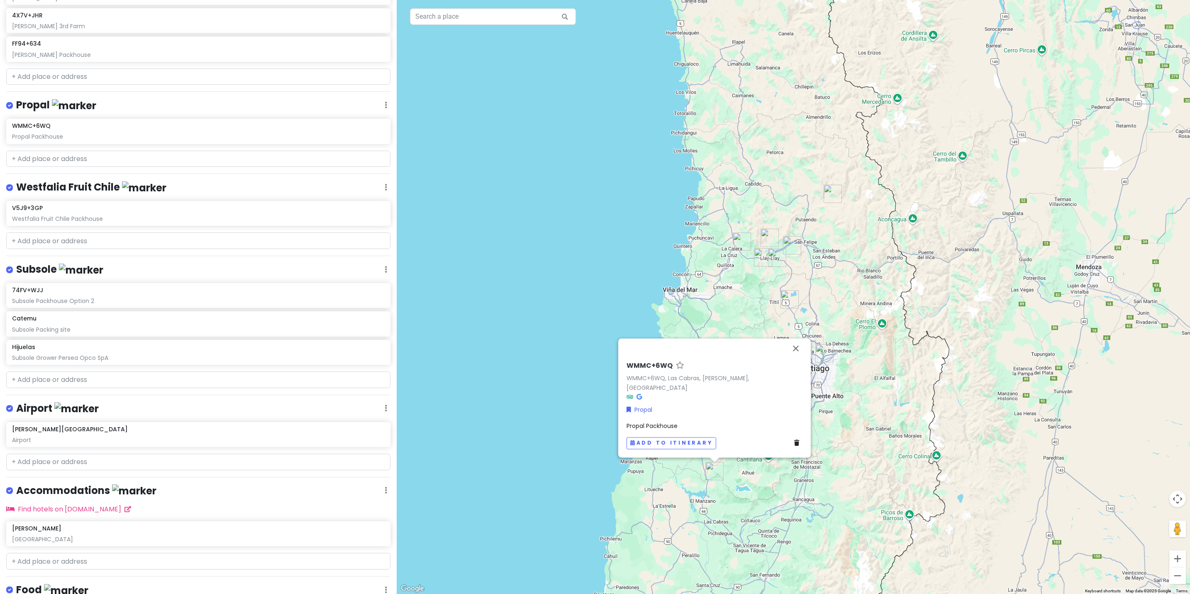
click at [567, 329] on div "WMMC+6WQ WMMC+6WQ, Las Cabras, [PERSON_NAME], [GEOGRAPHIC_DATA] Propal Propal P…" at bounding box center [793, 297] width 793 height 594
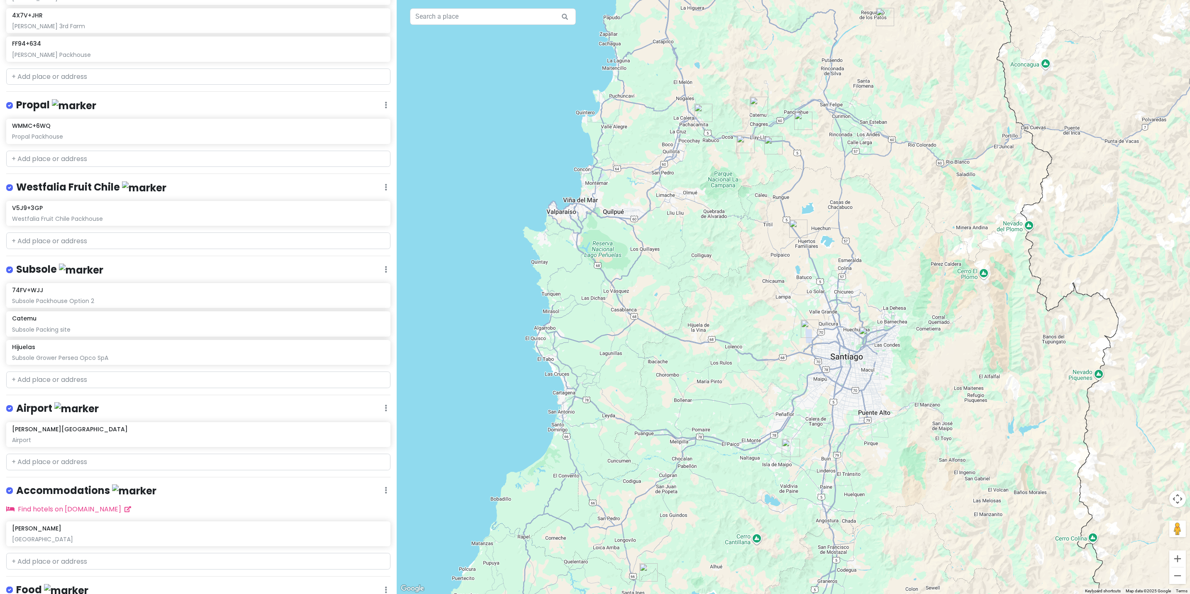
drag, startPoint x: 778, startPoint y: 361, endPoint x: 772, endPoint y: 348, distance: 14.9
click at [772, 348] on div at bounding box center [793, 297] width 793 height 594
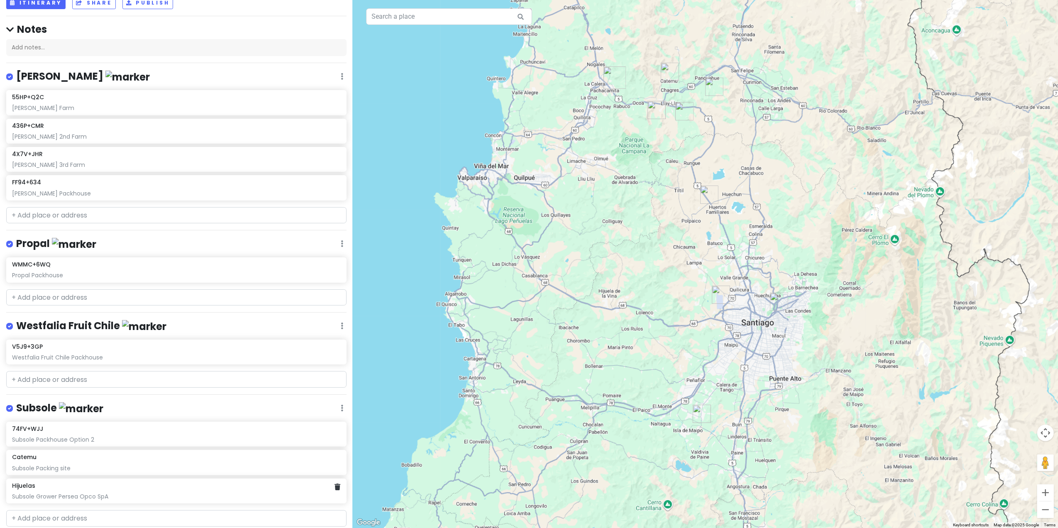
scroll to position [55, 0]
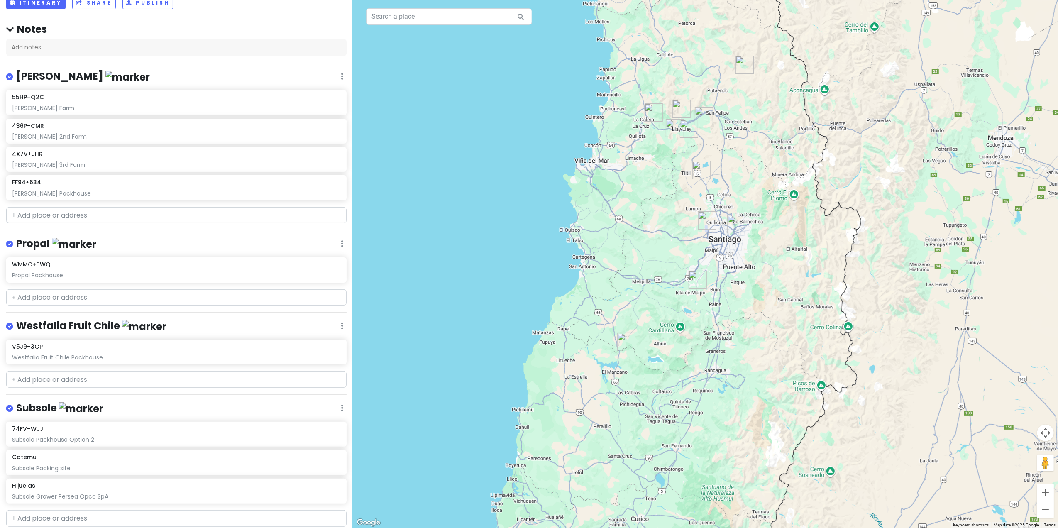
drag, startPoint x: 699, startPoint y: 231, endPoint x: 748, endPoint y: 170, distance: 78.8
click at [748, 170] on div at bounding box center [705, 264] width 705 height 528
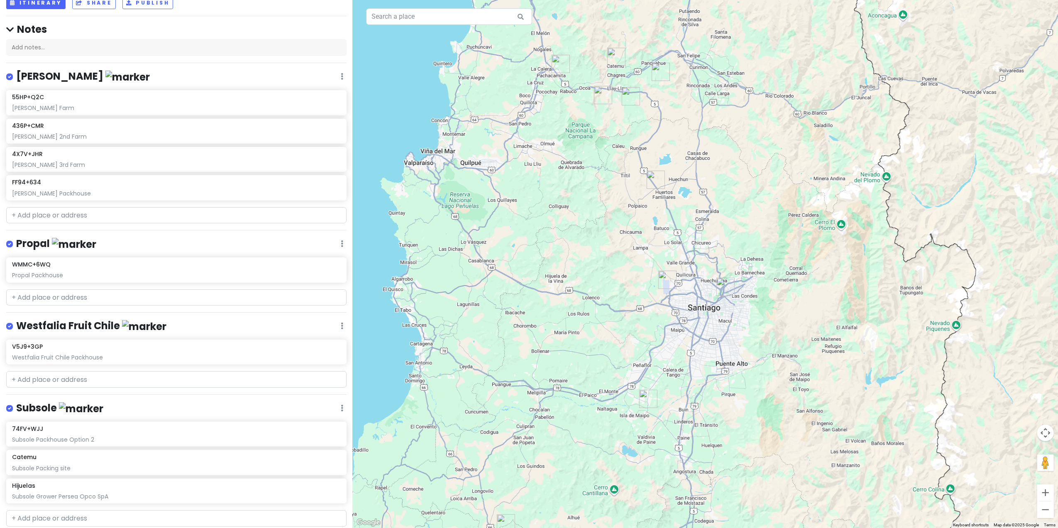
click at [766, 210] on div at bounding box center [705, 264] width 705 height 528
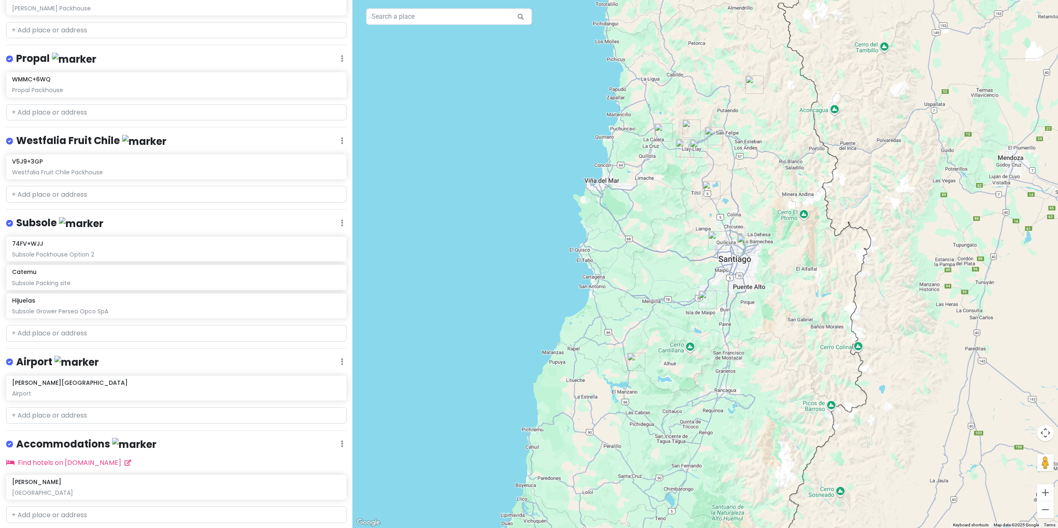
scroll to position [316, 0]
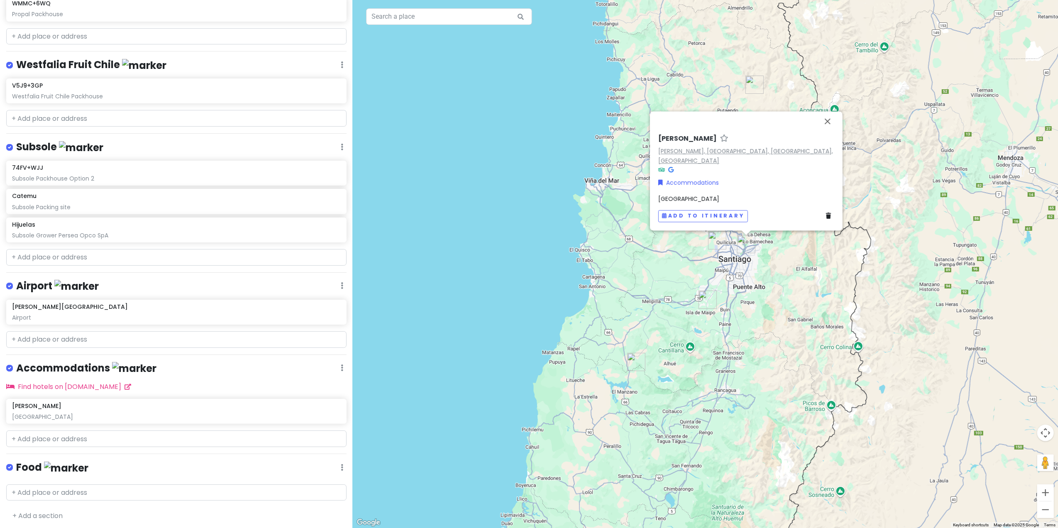
drag, startPoint x: 800, startPoint y: 160, endPoint x: 759, endPoint y: 162, distance: 41.5
click at [759, 162] on link "[PERSON_NAME], [GEOGRAPHIC_DATA], [GEOGRAPHIC_DATA], [GEOGRAPHIC_DATA]" at bounding box center [745, 156] width 175 height 18
